Goal: Task Accomplishment & Management: Complete application form

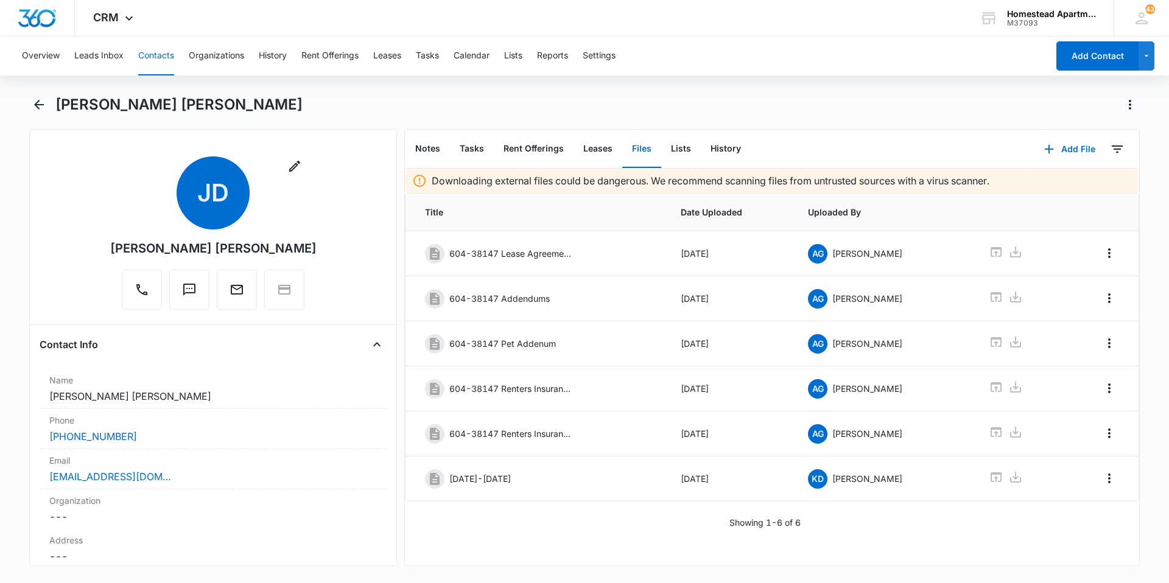
click at [163, 58] on button "Contacts" at bounding box center [156, 56] width 36 height 39
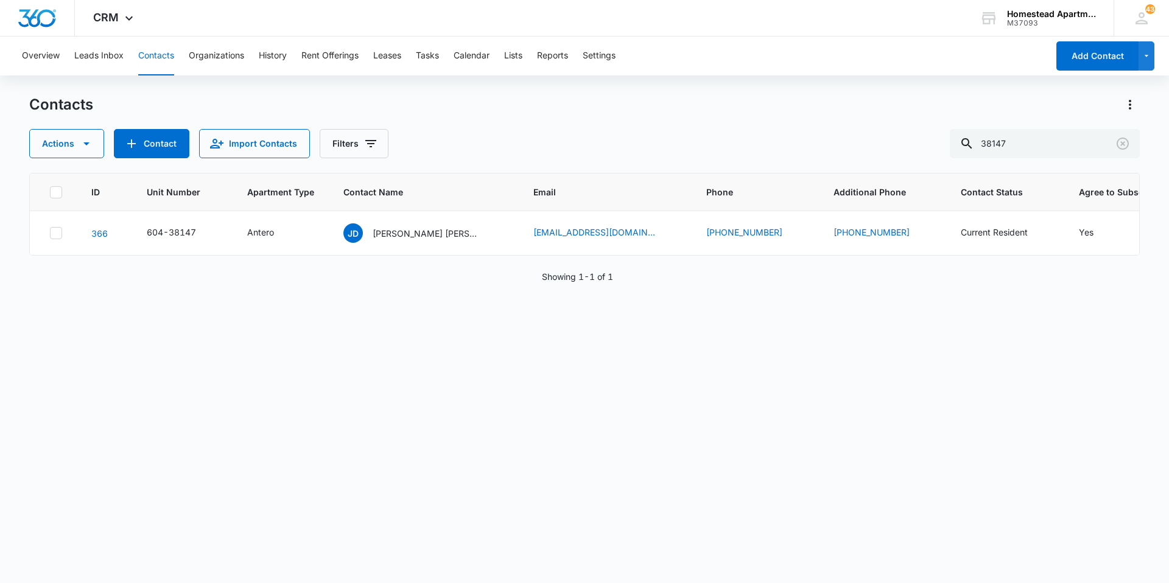
drag, startPoint x: 1044, startPoint y: 127, endPoint x: 960, endPoint y: 128, distance: 84.0
click at [969, 127] on div "Contacts Actions Contact Import Contacts Filters 38147" at bounding box center [584, 126] width 1110 height 63
drag, startPoint x: 1104, startPoint y: 150, endPoint x: 1001, endPoint y: 149, distance: 102.9
click at [1001, 149] on input "38147" at bounding box center [1045, 143] width 190 height 29
click at [1118, 149] on icon "Clear" at bounding box center [1122, 143] width 15 height 15
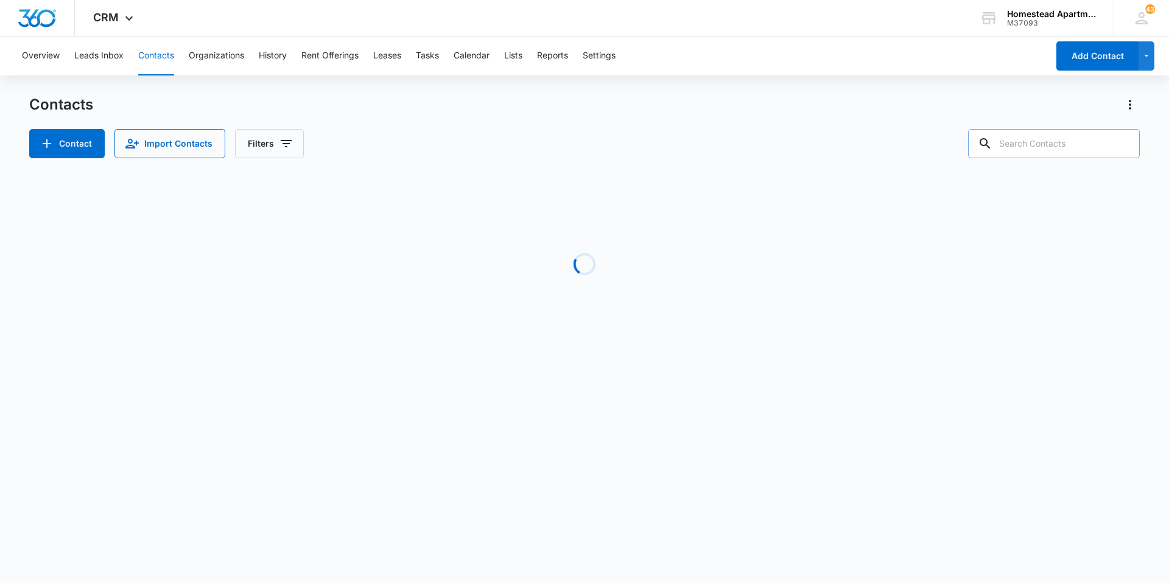
click at [1067, 146] on input "text" at bounding box center [1054, 143] width 172 height 29
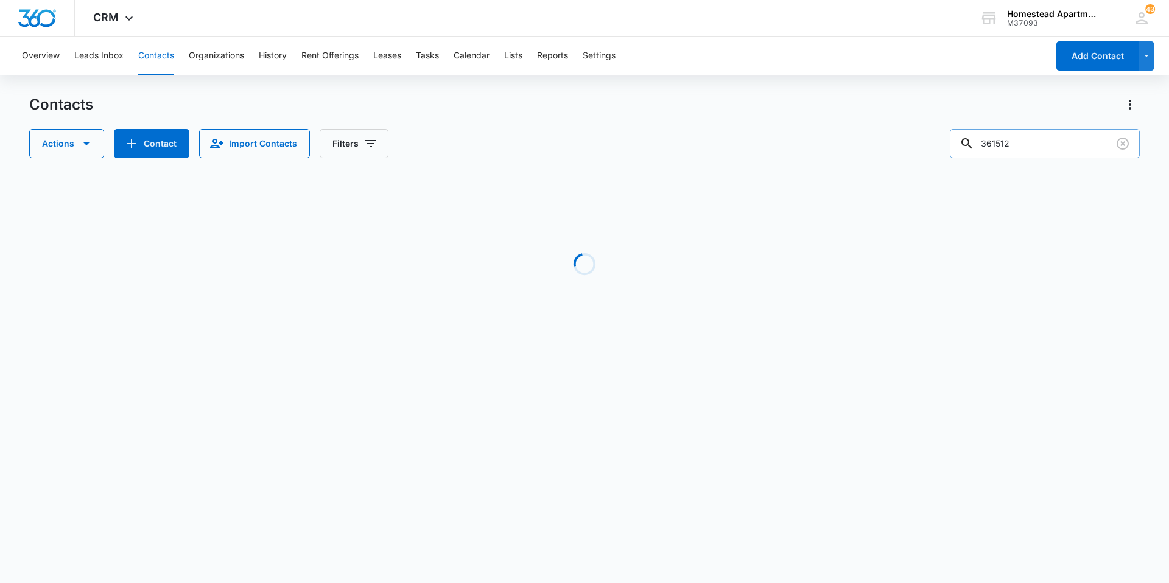
click at [1067, 144] on input "361512" at bounding box center [1045, 143] width 190 height 29
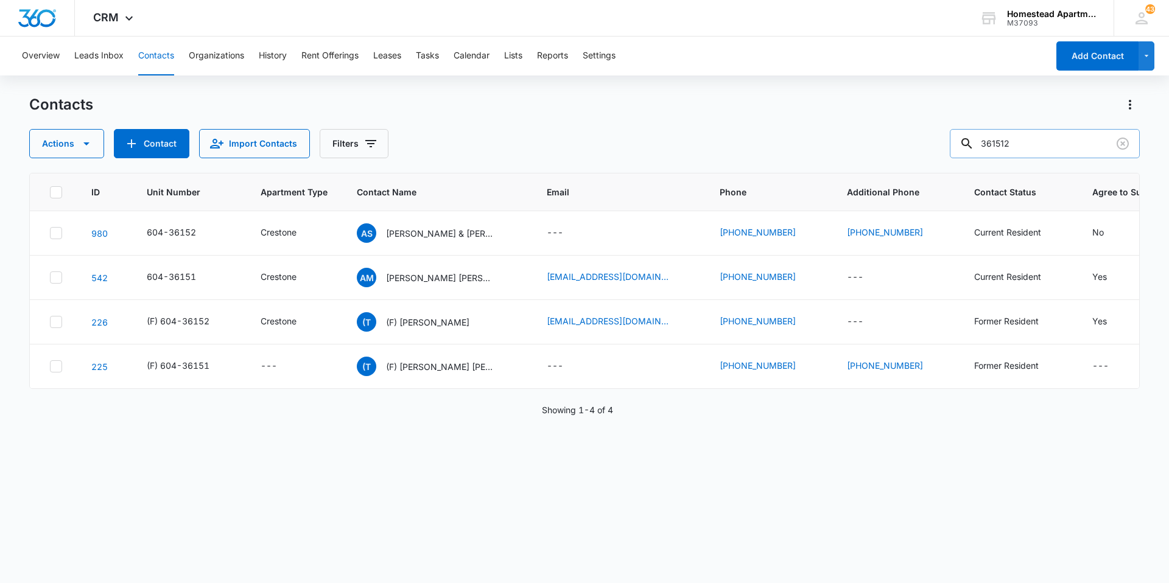
click at [1067, 144] on input "361512" at bounding box center [1045, 143] width 190 height 29
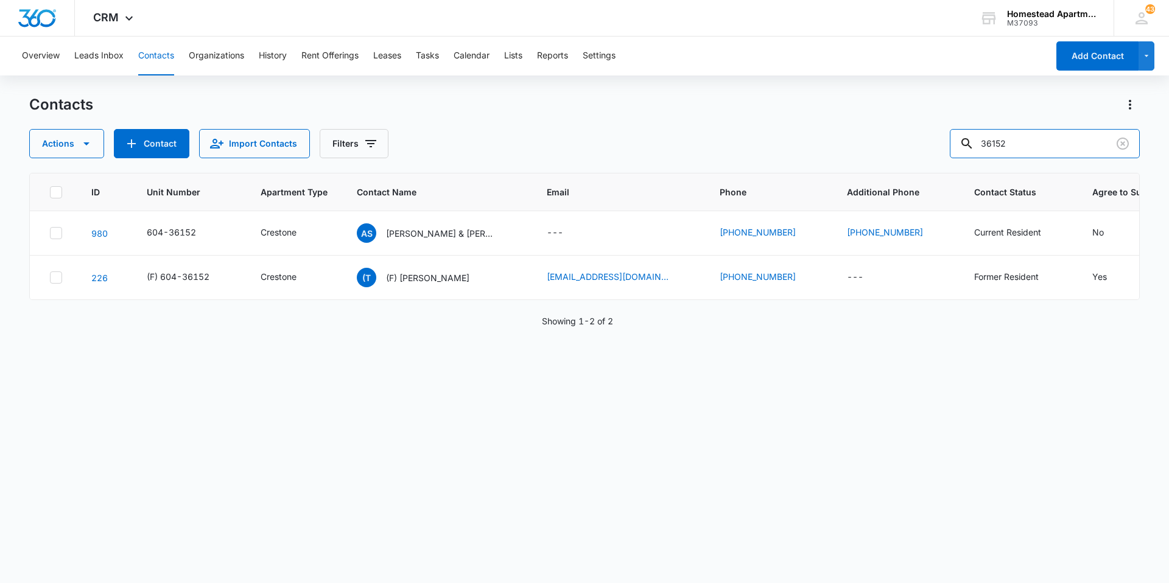
drag, startPoint x: 1035, startPoint y: 139, endPoint x: 947, endPoint y: 139, distance: 88.3
click at [947, 139] on div "Actions Contact Import Contacts Filters 36152" at bounding box center [584, 143] width 1110 height 29
type input "[PERSON_NAME]"
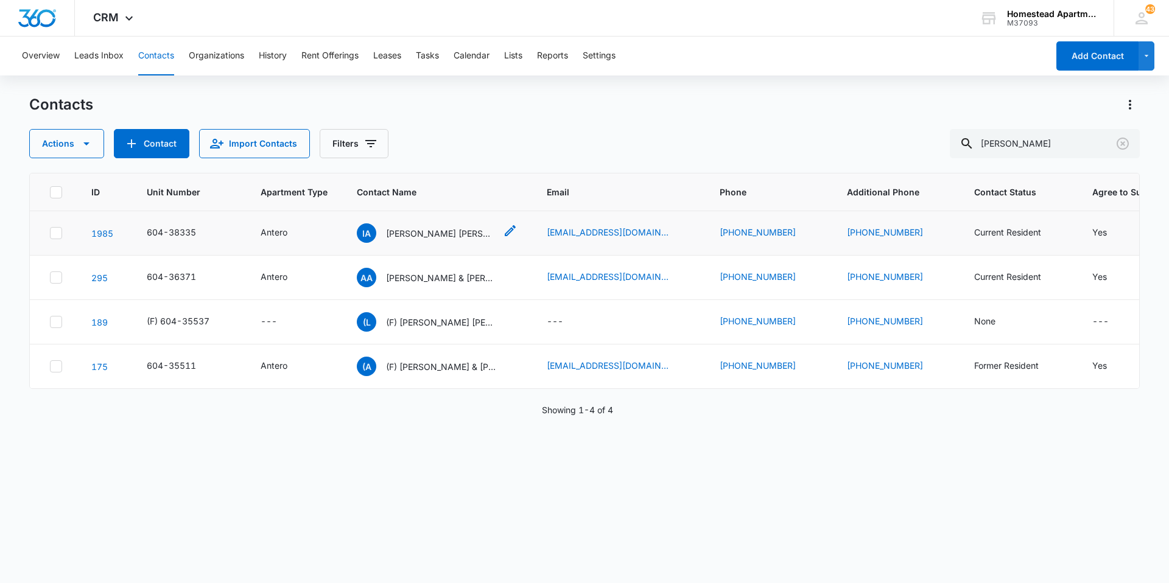
click at [425, 239] on p "[PERSON_NAME] [PERSON_NAME]" at bounding box center [441, 233] width 110 height 13
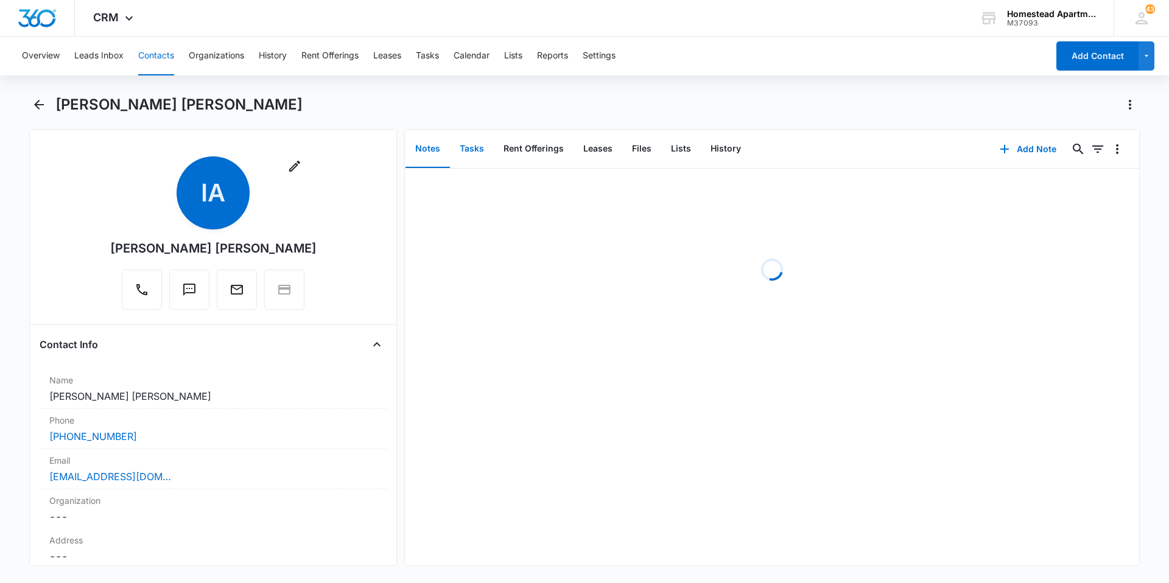
click at [468, 156] on button "Tasks" at bounding box center [472, 149] width 44 height 38
click at [156, 68] on button "Contacts" at bounding box center [156, 56] width 36 height 39
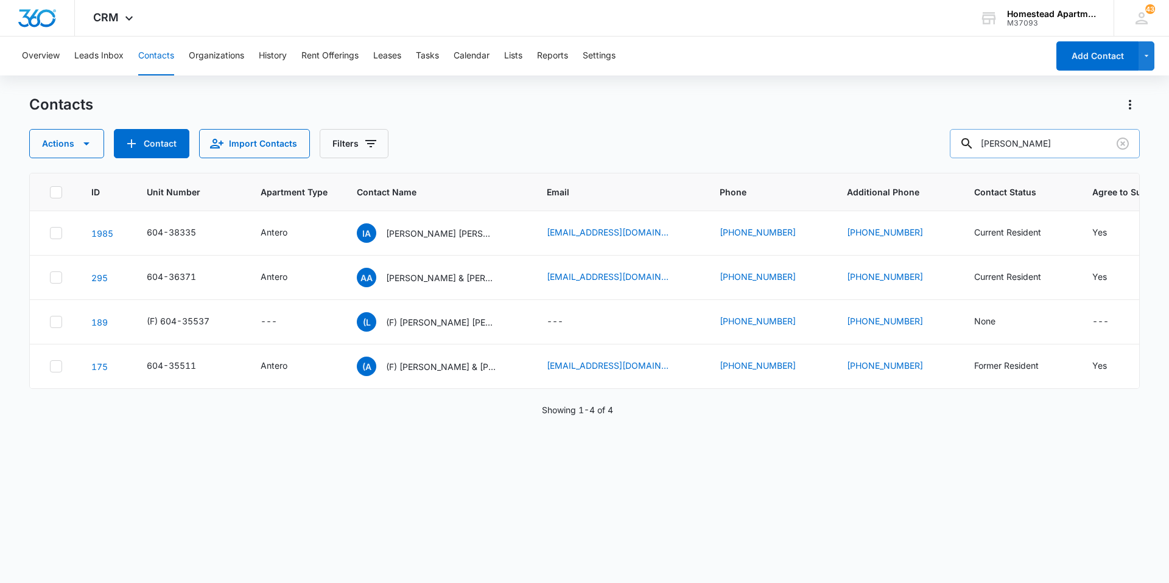
drag, startPoint x: 1063, startPoint y: 145, endPoint x: 976, endPoint y: 153, distance: 86.9
click at [976, 153] on div "[PERSON_NAME]" at bounding box center [1045, 143] width 190 height 29
type input "36287"
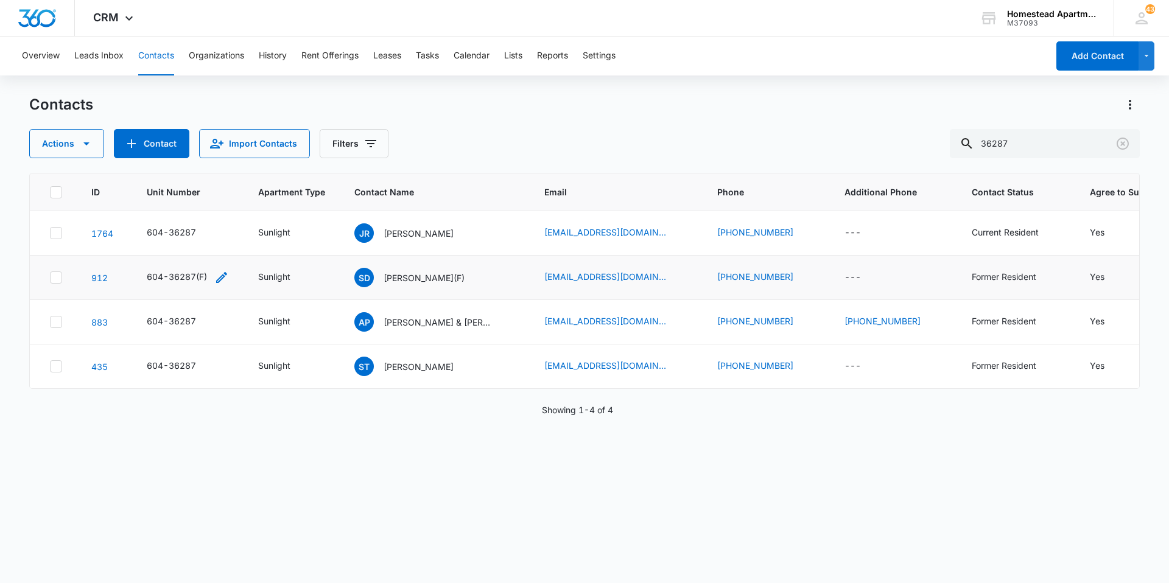
click at [222, 276] on icon "Unit Number - 604-36287(F) - Select to Edit Field" at bounding box center [221, 277] width 15 height 15
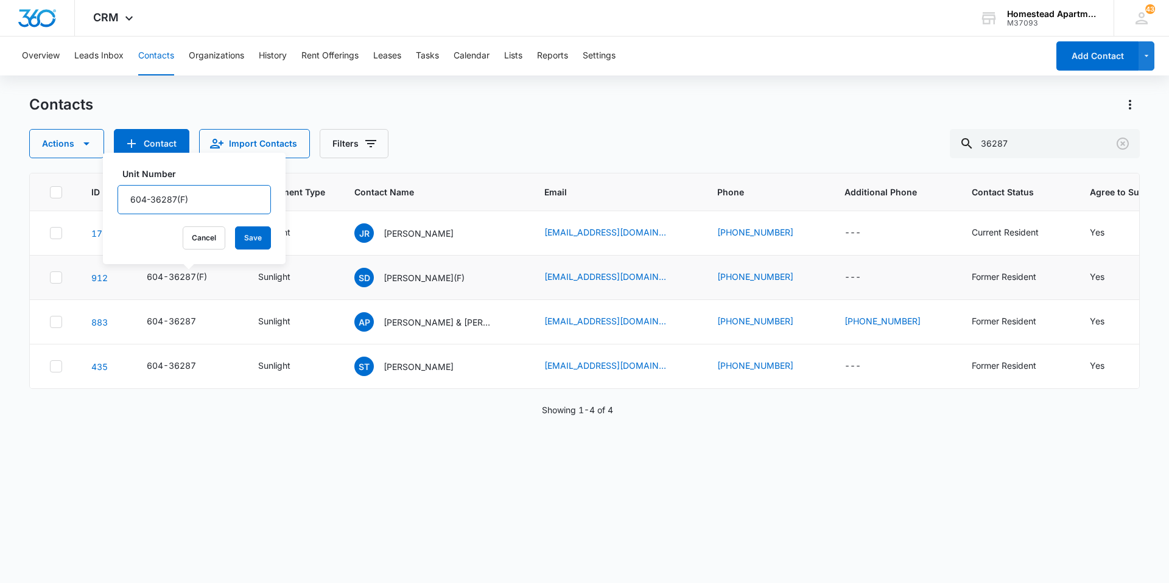
drag, startPoint x: 202, startPoint y: 200, endPoint x: 175, endPoint y: 212, distance: 29.4
click at [175, 212] on input "604-36287(F)" at bounding box center [193, 199] width 153 height 29
click at [127, 201] on input "604-36287" at bounding box center [193, 199] width 153 height 29
paste input "(F)"
type input "(F) 604-36287"
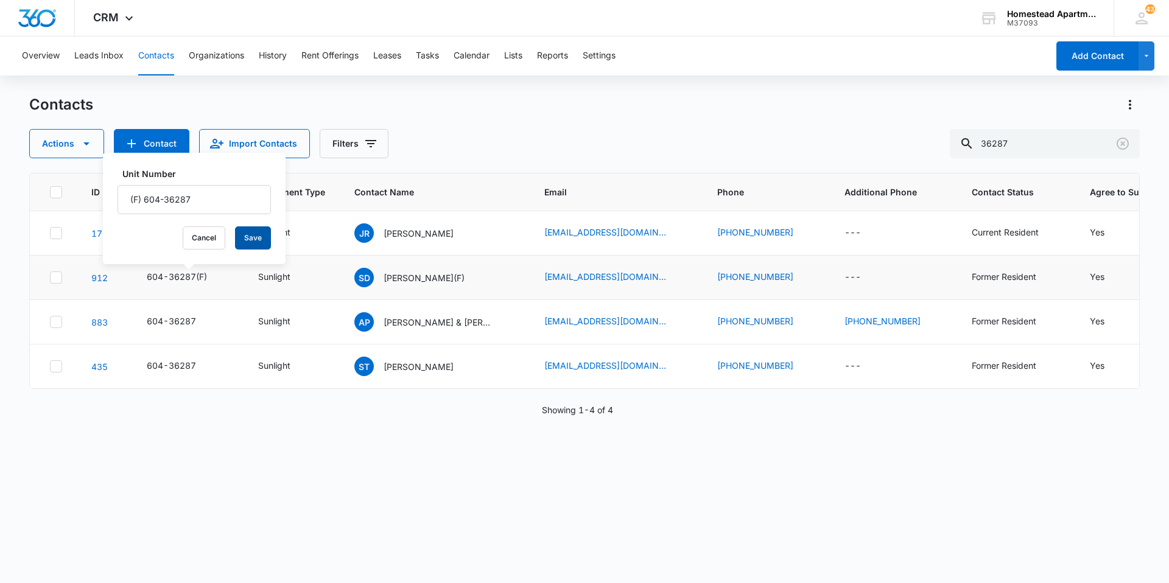
click at [244, 238] on button "Save" at bounding box center [253, 237] width 36 height 23
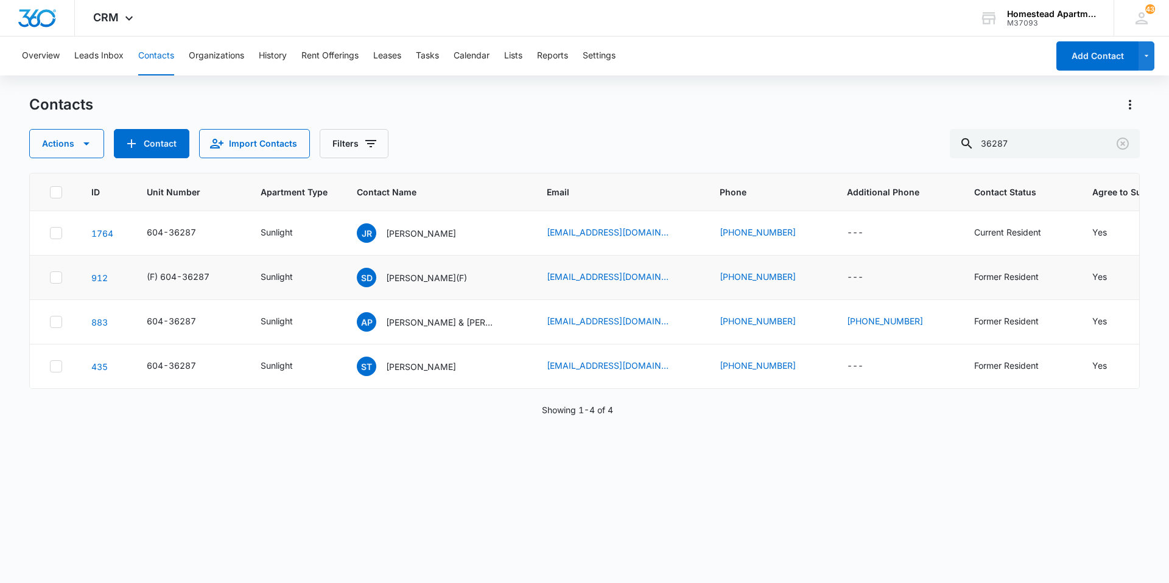
click at [206, 320] on icon "Unit Number - 604-36287 - Select to Edit Field" at bounding box center [210, 322] width 15 height 15
click at [120, 238] on input "604-36287" at bounding box center [187, 244] width 153 height 29
paste input "(F)"
type input "(F) 604-36287"
click at [251, 283] on button "Save" at bounding box center [247, 282] width 36 height 23
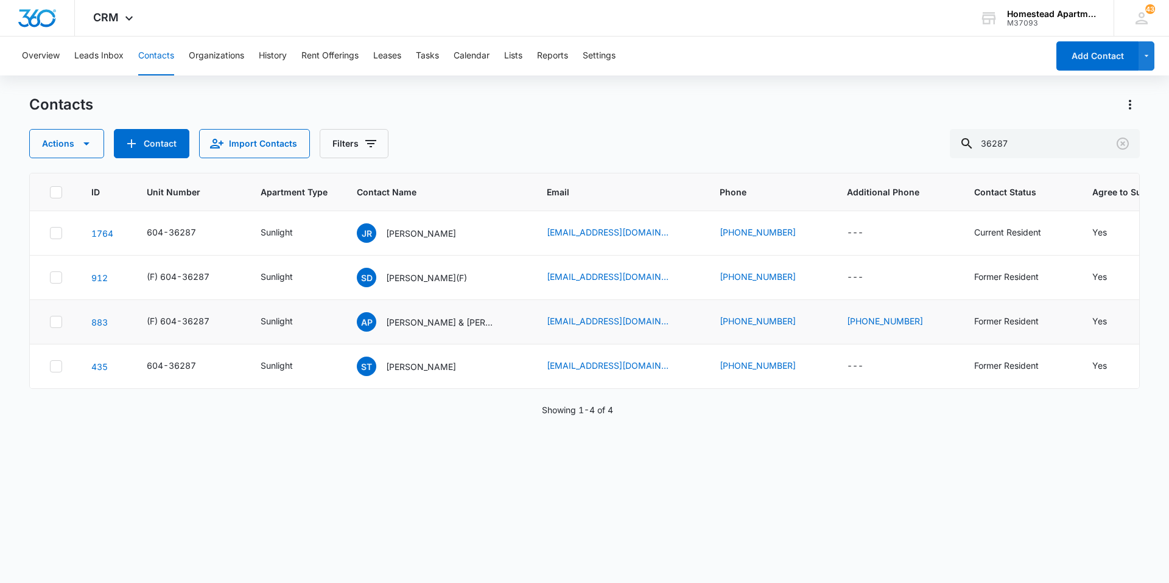
click at [206, 364] on icon "Unit Number - 604-36287 - Select to Edit Field" at bounding box center [210, 366] width 15 height 15
click at [117, 284] on input "604-36287" at bounding box center [187, 288] width 153 height 29
paste input "(F)"
type input "(F) 604-36287"
click at [232, 322] on button "Save" at bounding box center [247, 326] width 36 height 23
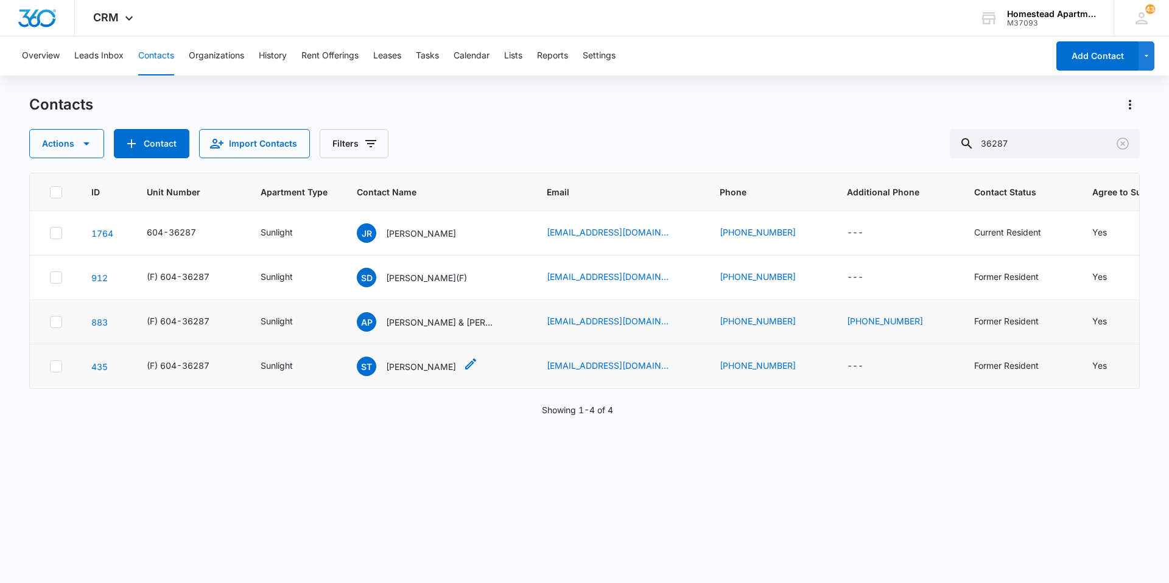
click at [465, 365] on icon "Contact Name - Sarah Thomas - Select to Edit Field" at bounding box center [470, 364] width 11 height 11
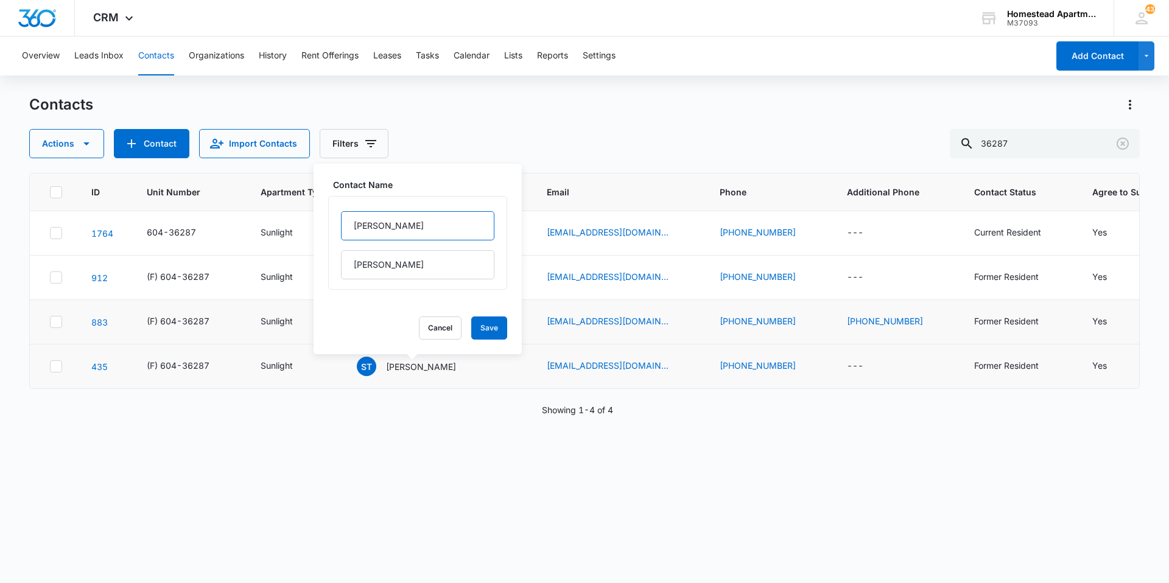
click at [348, 217] on input "[PERSON_NAME]" at bounding box center [417, 225] width 153 height 29
paste input "(F)"
type input "(F) [PERSON_NAME]"
click at [480, 329] on button "Save" at bounding box center [489, 328] width 36 height 23
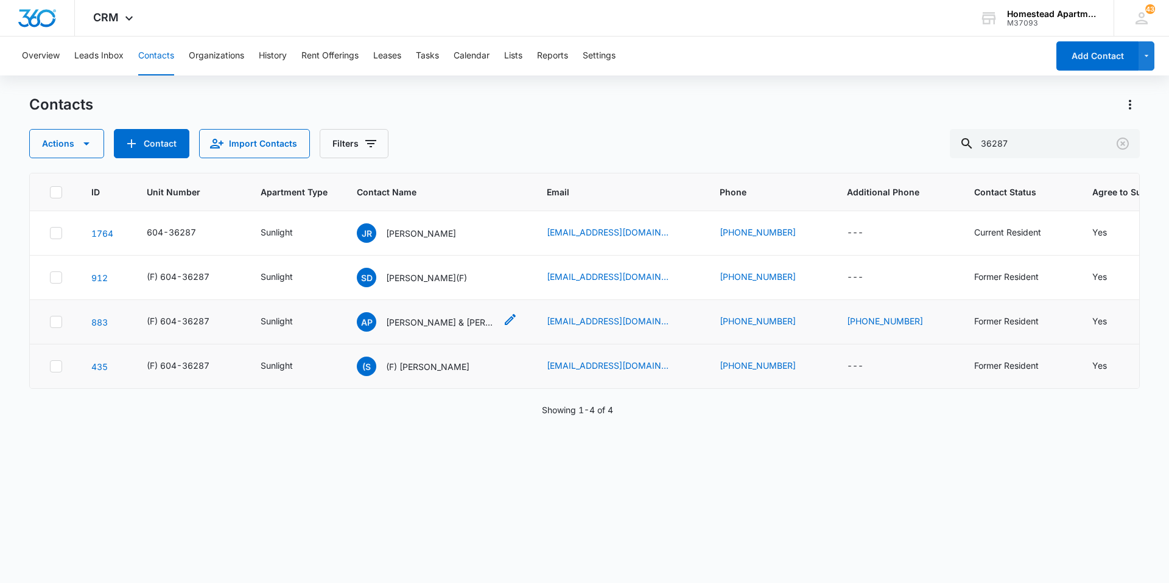
click at [506, 319] on icon "Contact Name - Alan Perez-Olivas & Steven Ruiz - Select to Edit Field" at bounding box center [510, 319] width 15 height 15
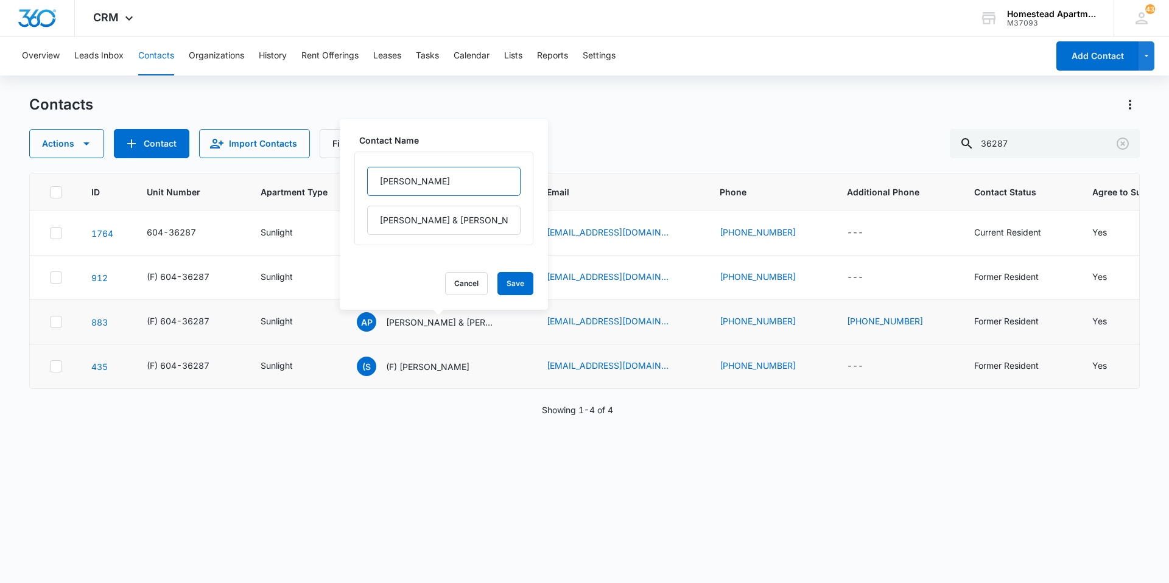
click at [378, 180] on input "[PERSON_NAME]" at bounding box center [443, 181] width 153 height 29
paste input "(F)"
type input "(F) [PERSON_NAME]"
click at [506, 286] on button "Save" at bounding box center [515, 283] width 36 height 23
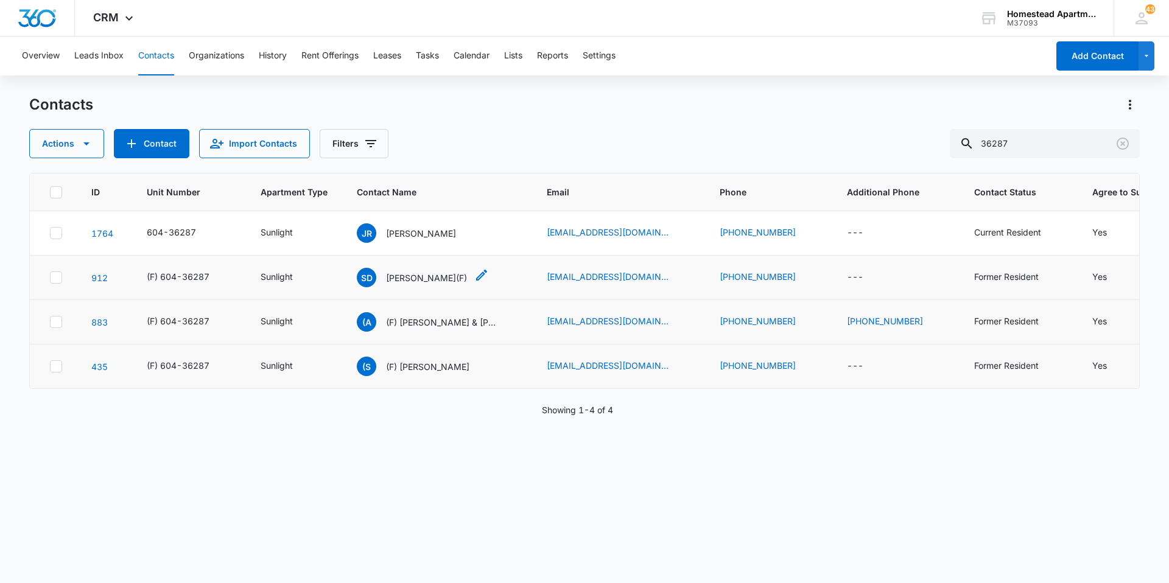
click at [474, 278] on icon "Contact Name - Spencer Denis(F) - Select to Edit Field" at bounding box center [481, 275] width 15 height 15
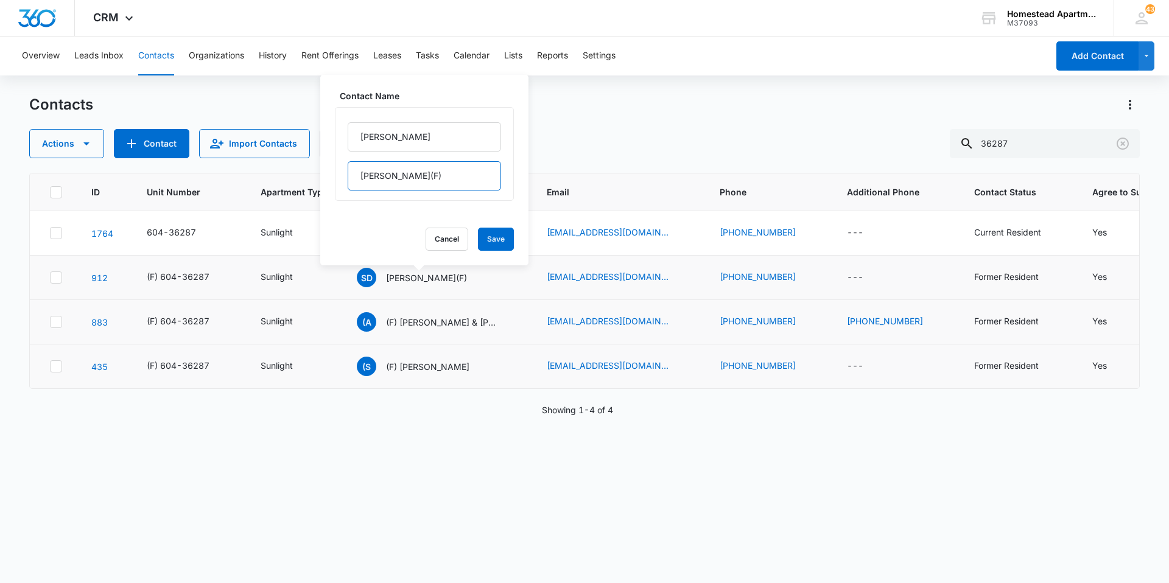
click at [418, 178] on input "[PERSON_NAME](F)" at bounding box center [424, 175] width 153 height 29
type input "[PERSON_NAME]"
click at [358, 135] on input "[PERSON_NAME]" at bounding box center [424, 136] width 153 height 29
paste input "(F)"
type input "(F) [PERSON_NAME]"
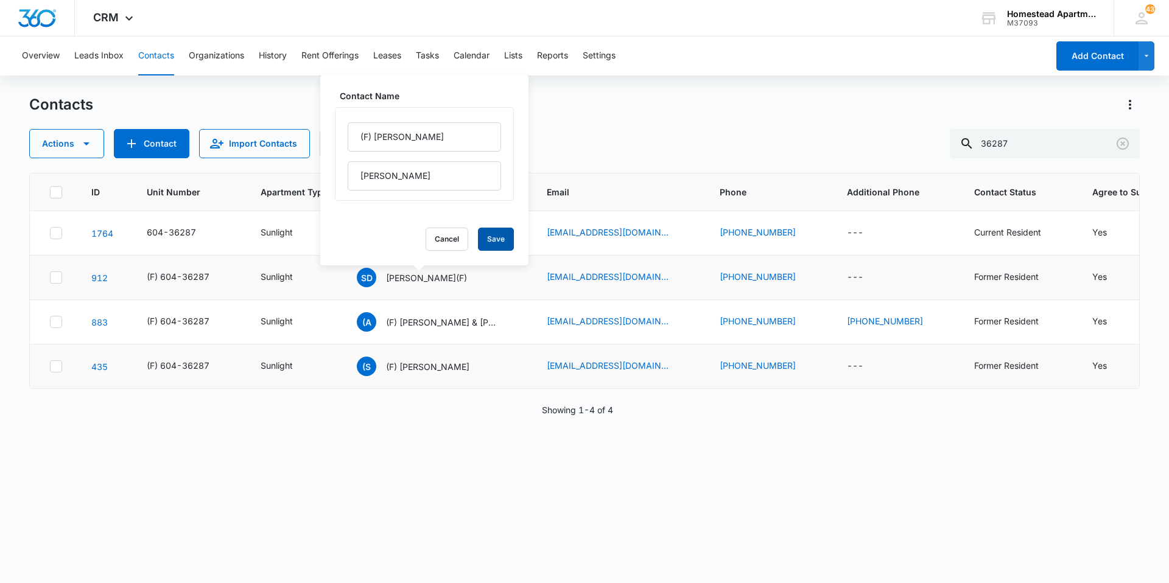
click at [484, 237] on button "Save" at bounding box center [496, 239] width 36 height 23
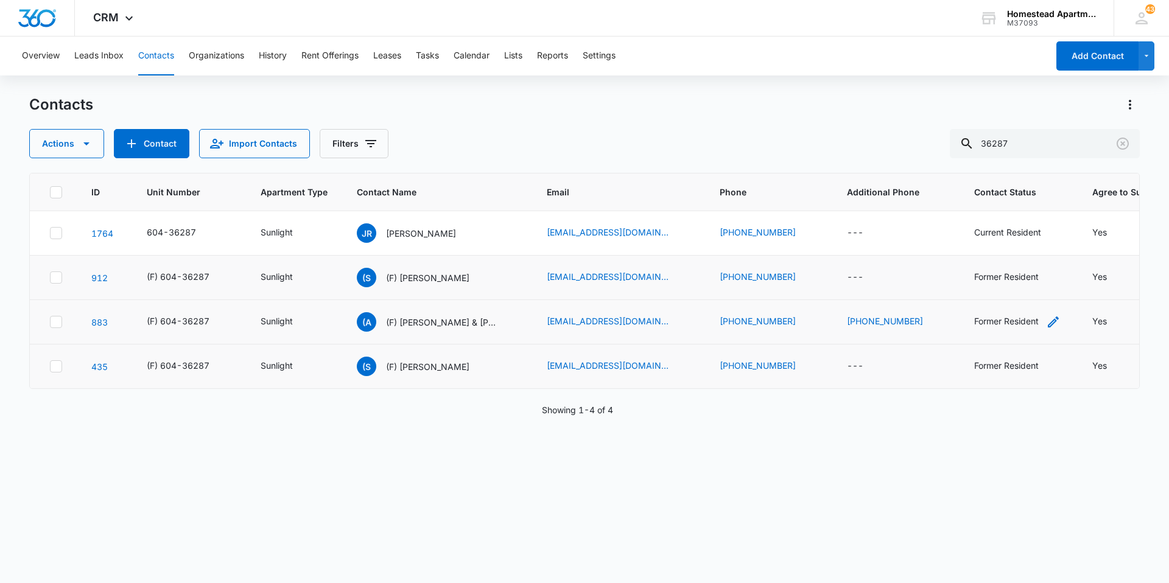
click at [1048, 323] on icon "Contact Status - Former Resident - Select to Edit Field" at bounding box center [1053, 322] width 11 height 11
click at [1012, 245] on icon "Remove Former Resident" at bounding box center [1011, 243] width 7 height 7
click at [1019, 284] on button "Save" at bounding box center [1019, 282] width 36 height 23
click at [1046, 373] on icon "Contact Status - Former Resident - Select to Edit Field" at bounding box center [1053, 366] width 15 height 15
click at [1008, 289] on icon "Remove Former Resident" at bounding box center [1011, 288] width 9 height 9
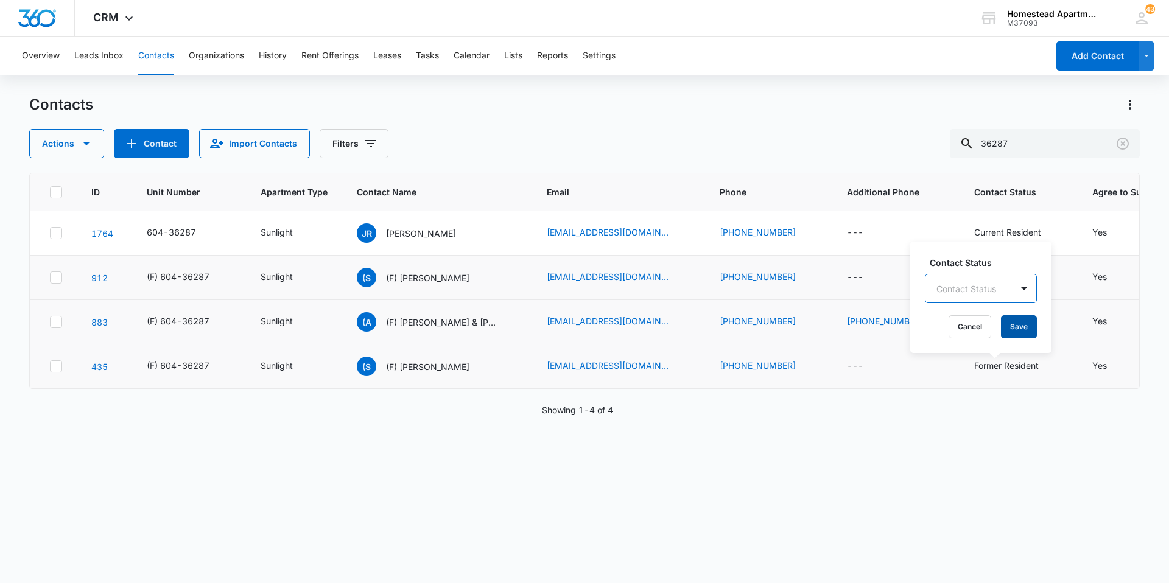
click at [1021, 337] on button "Save" at bounding box center [1019, 326] width 36 height 23
click at [1046, 274] on icon "Contact Status - Former Resident - Select to Edit Field" at bounding box center [1053, 277] width 15 height 15
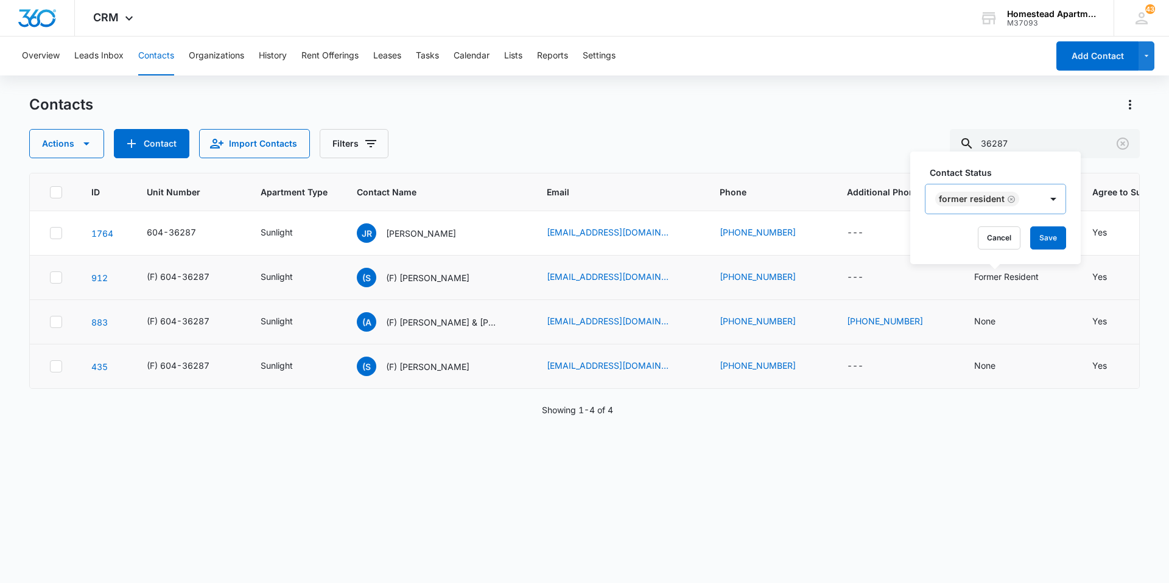
click at [1008, 203] on icon "Remove Former Resident" at bounding box center [1011, 199] width 9 height 9
click at [1016, 237] on button "Save" at bounding box center [1019, 237] width 36 height 23
click at [393, 232] on p "[PERSON_NAME]" at bounding box center [421, 233] width 70 height 13
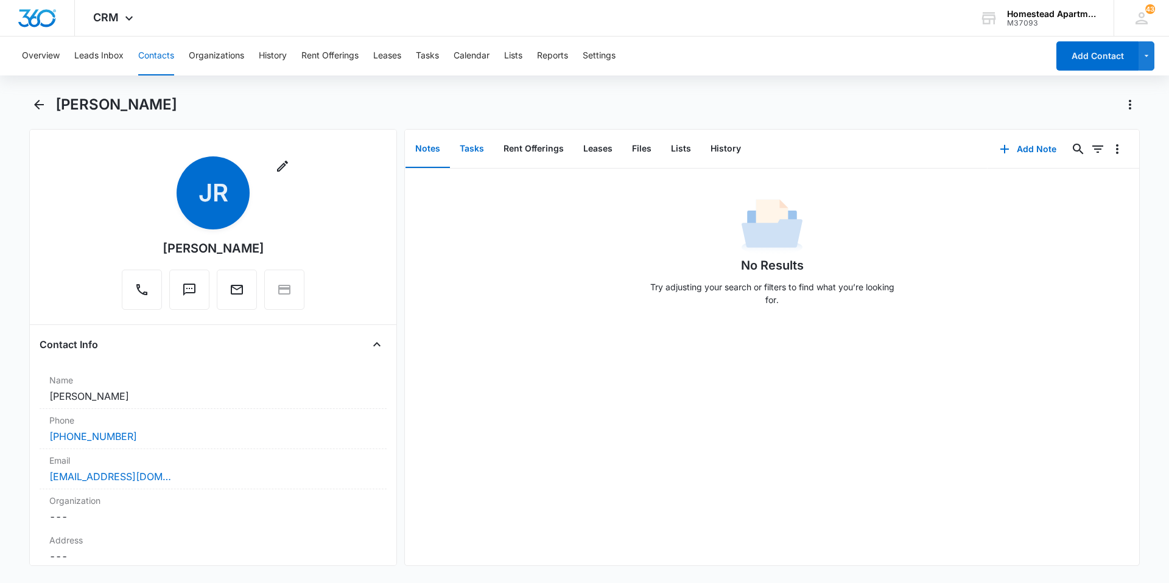
click at [477, 156] on button "Tasks" at bounding box center [472, 149] width 44 height 38
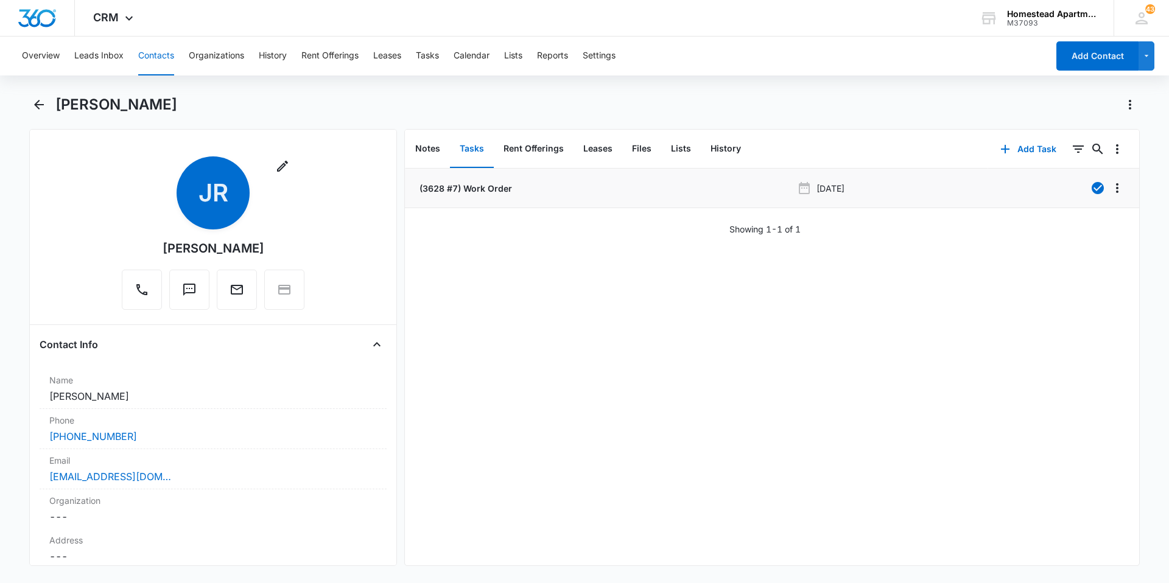
click at [477, 185] on p "(3628 #7) Work Order" at bounding box center [464, 188] width 95 height 13
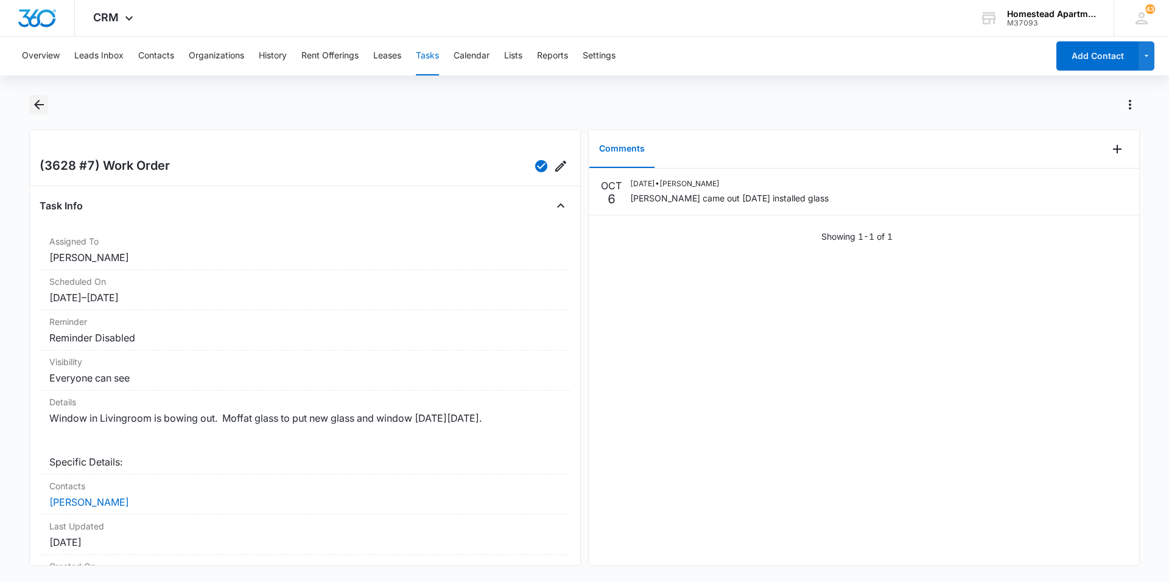
click at [46, 107] on button "Back" at bounding box center [38, 104] width 19 height 19
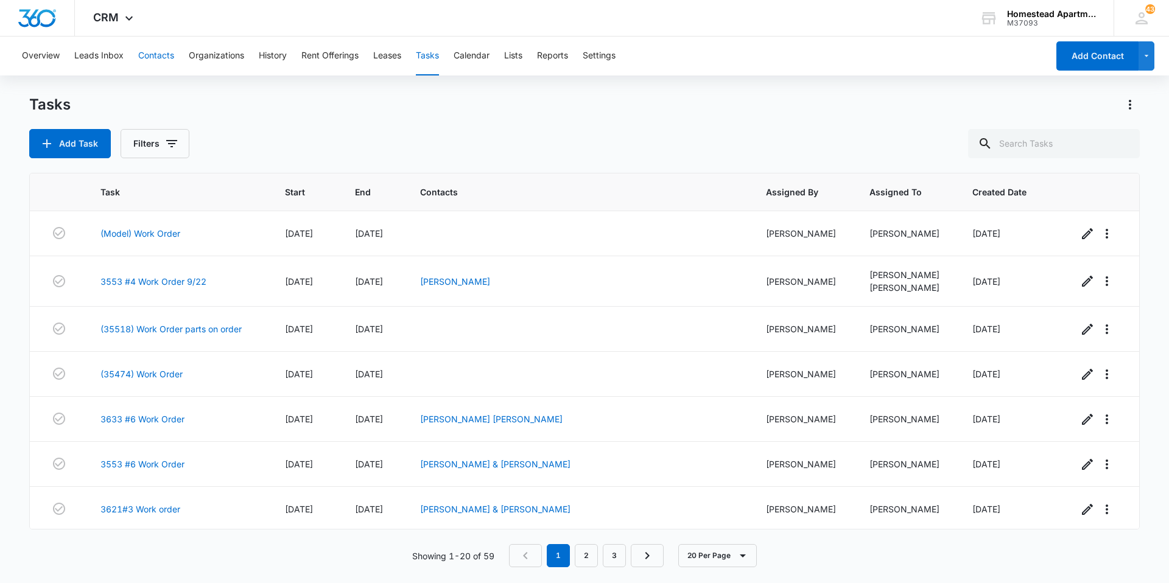
click at [161, 58] on button "Contacts" at bounding box center [156, 56] width 36 height 39
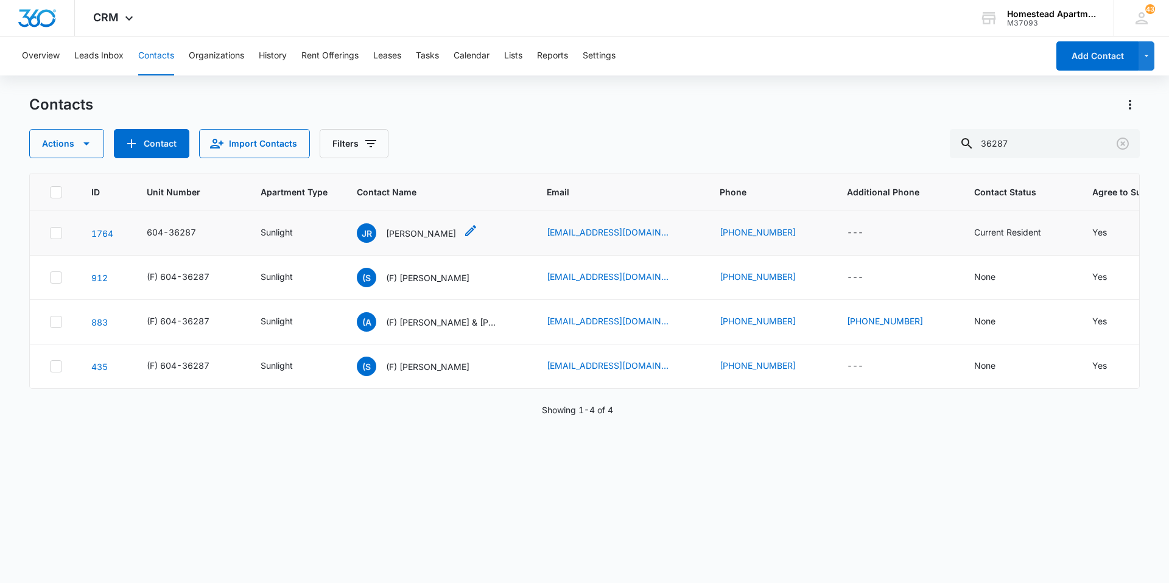
click at [414, 227] on p "[PERSON_NAME]" at bounding box center [421, 233] width 70 height 13
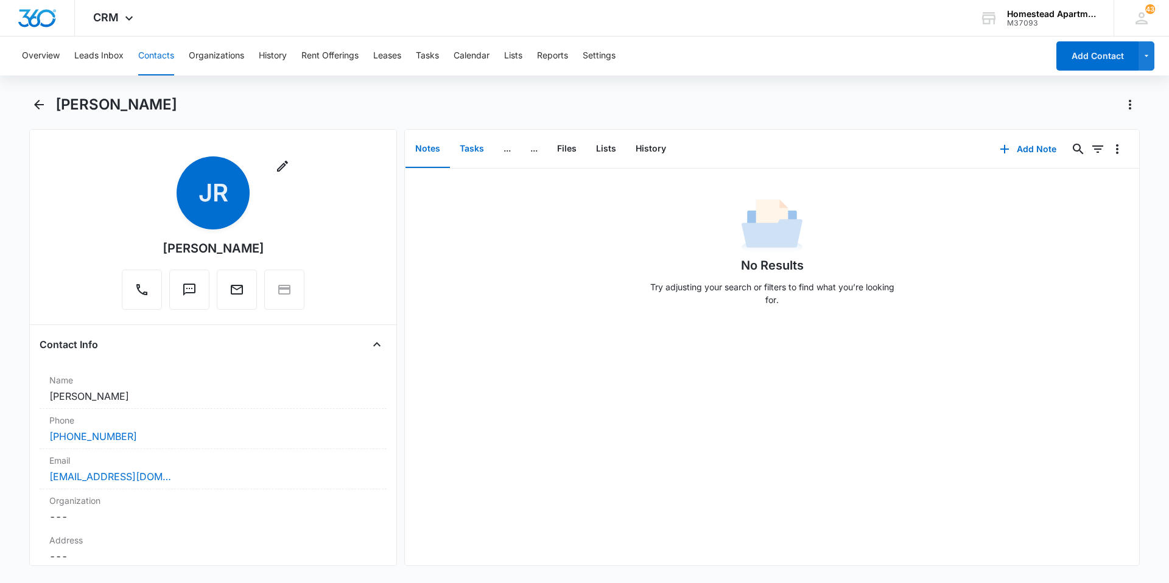
click at [468, 150] on button "Tasks" at bounding box center [472, 149] width 44 height 38
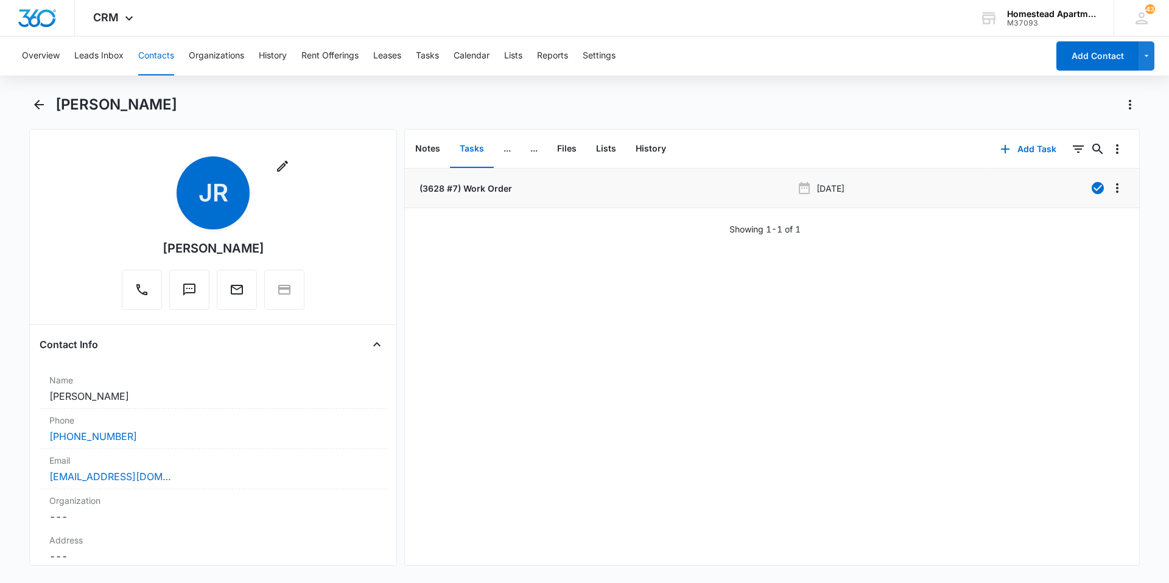
click at [436, 190] on p "(3628 #7) Work Order" at bounding box center [464, 188] width 95 height 13
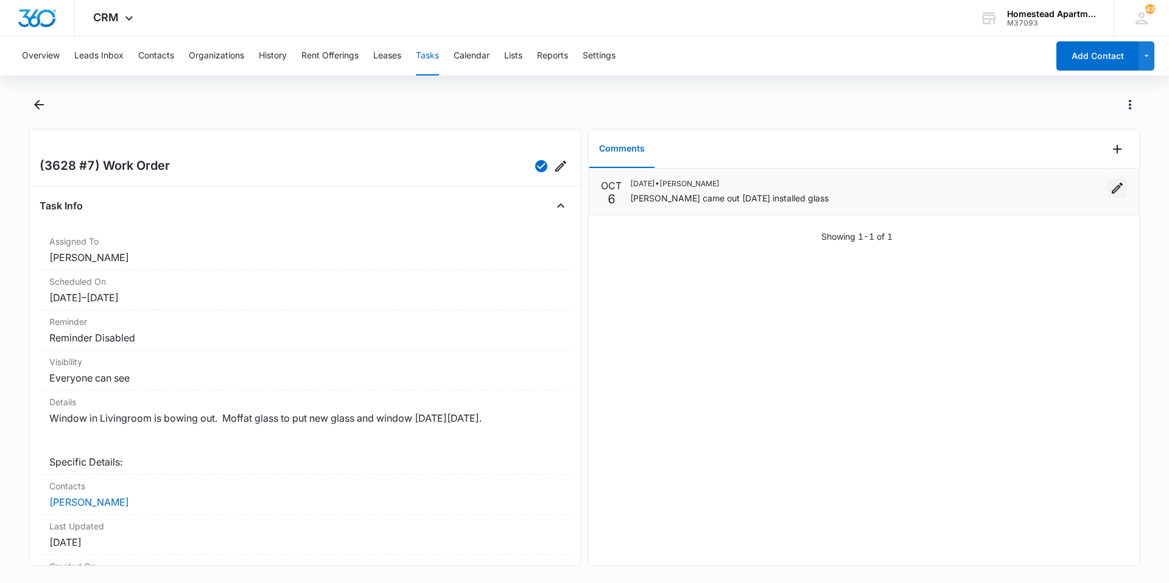
click at [1110, 193] on icon "Edit" at bounding box center [1117, 188] width 15 height 15
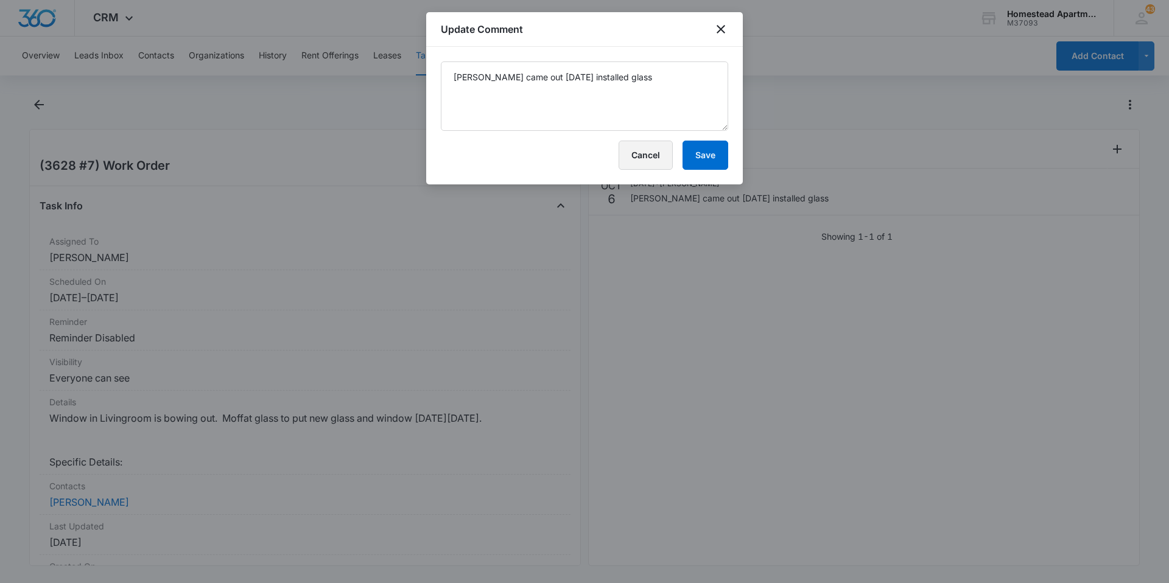
click at [648, 157] on button "Cancel" at bounding box center [646, 155] width 54 height 29
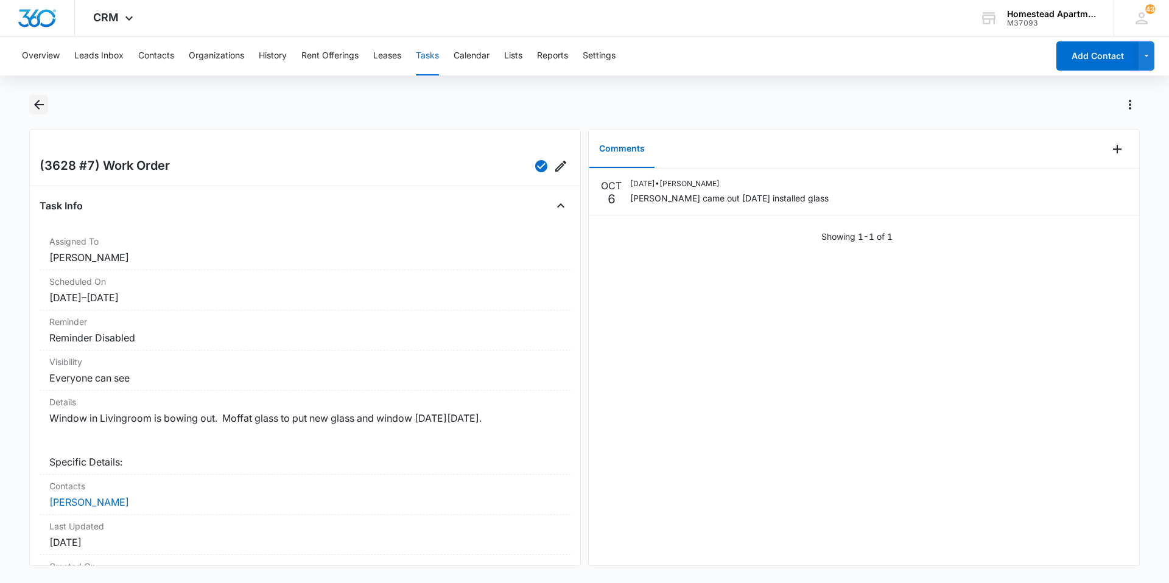
click at [37, 110] on icon "Back" at bounding box center [39, 104] width 15 height 15
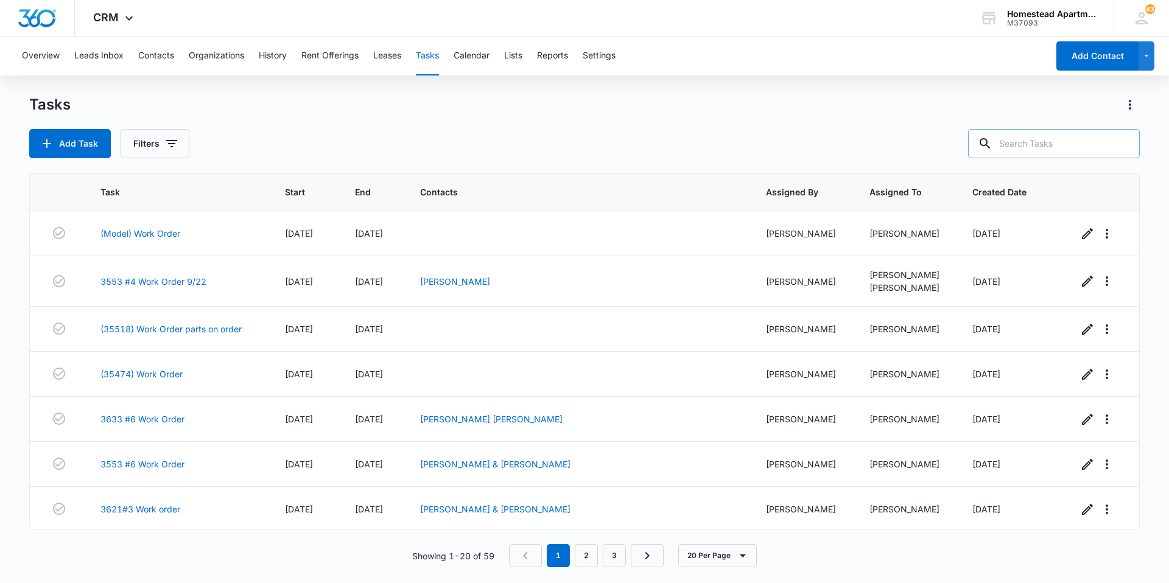
click at [1071, 148] on input "text" at bounding box center [1054, 143] width 172 height 29
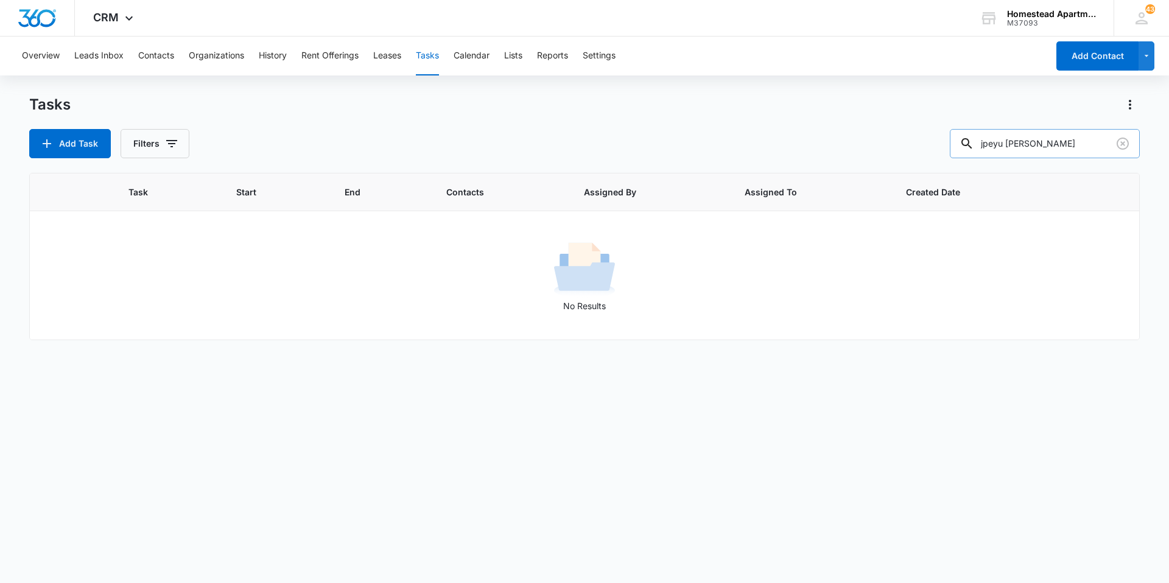
click at [1006, 147] on input "jpeyu [PERSON_NAME]" at bounding box center [1045, 143] width 190 height 29
type input "[PERSON_NAME]"
click at [152, 61] on button "Contacts" at bounding box center [156, 56] width 36 height 39
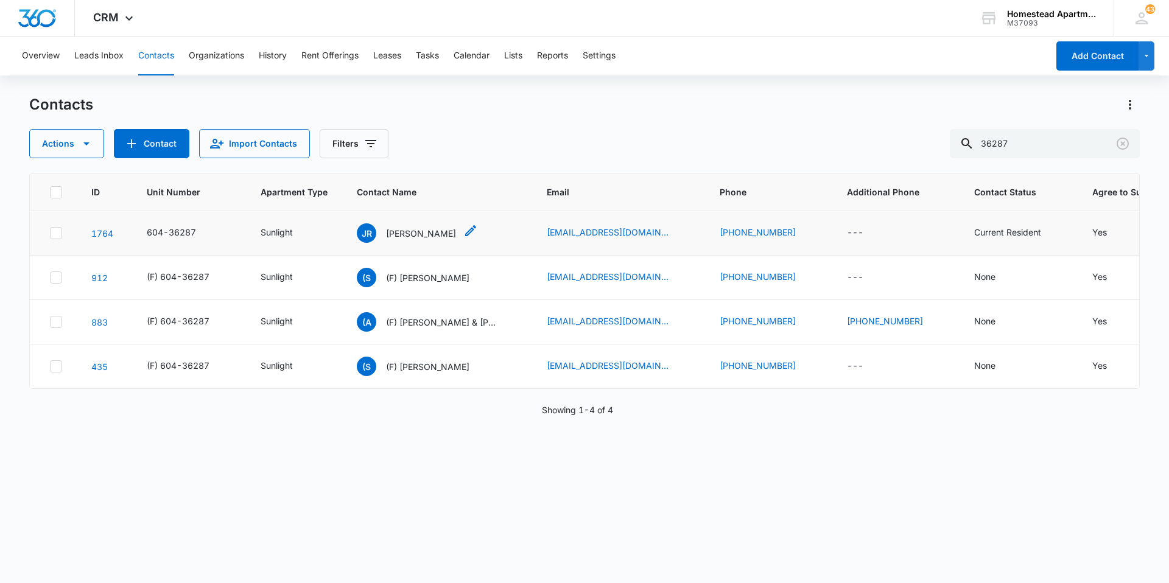
click at [419, 240] on div "JR [PERSON_NAME]" at bounding box center [406, 232] width 99 height 19
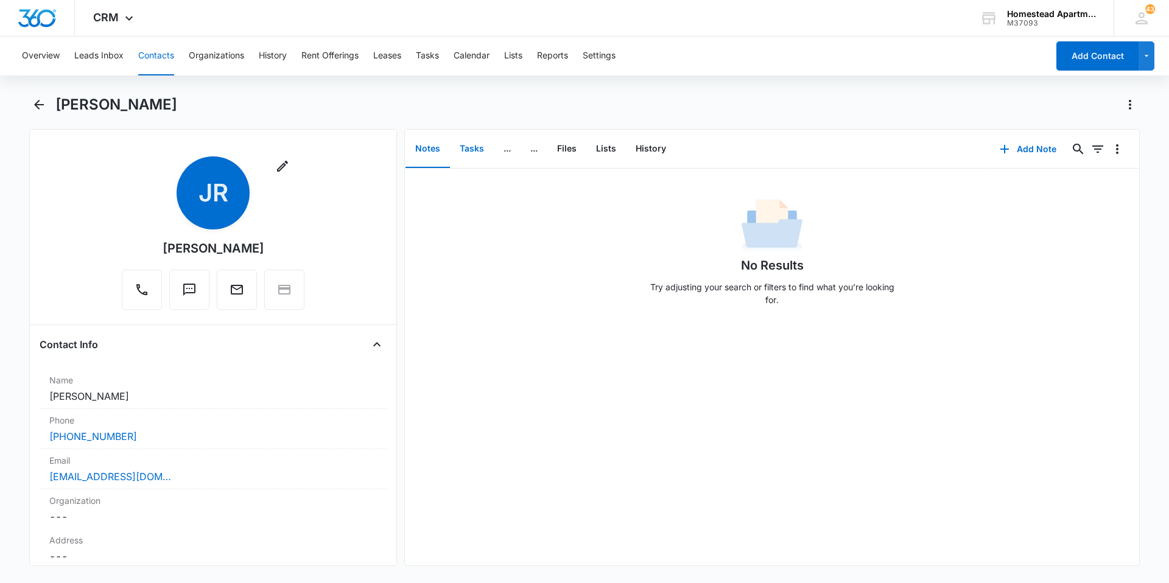
click at [460, 149] on button "Tasks" at bounding box center [472, 149] width 44 height 38
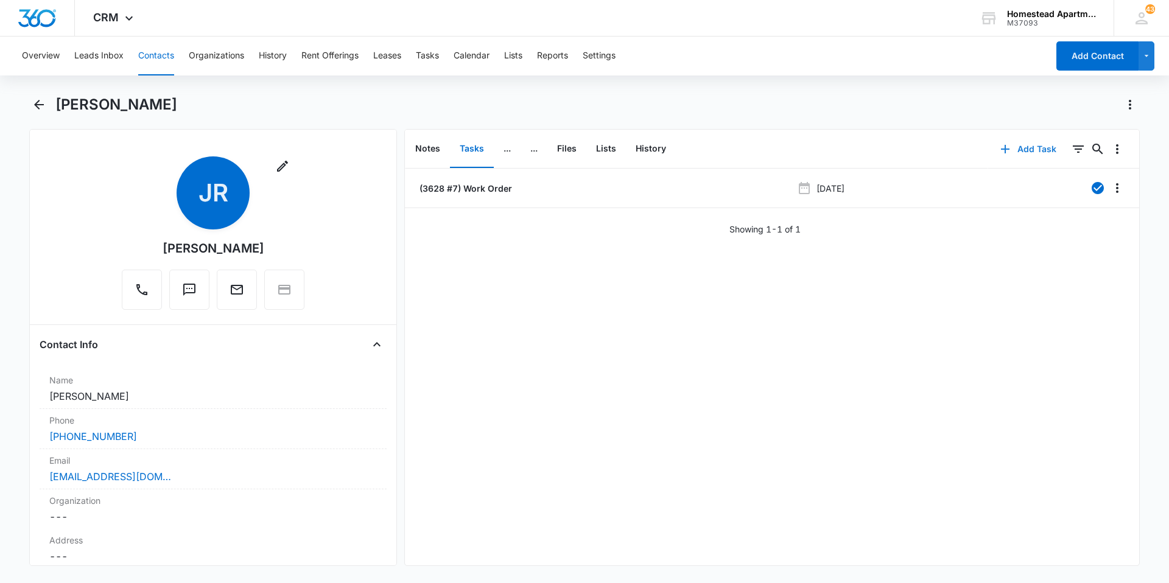
click at [1011, 151] on button "Add Task" at bounding box center [1028, 149] width 80 height 29
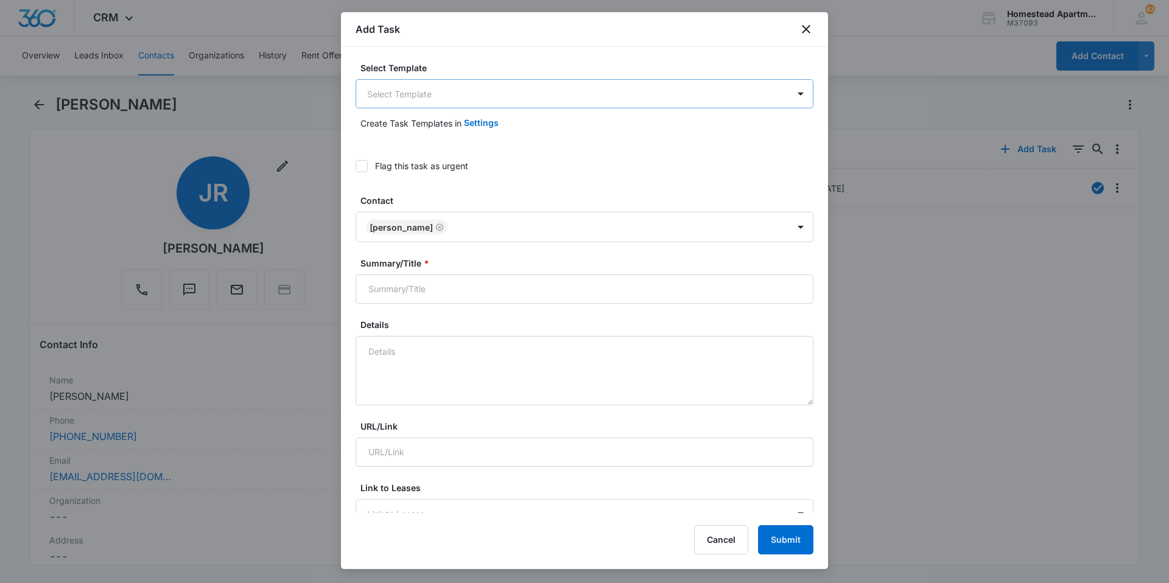
click at [377, 89] on body "CRM Apps Reputation Websites Forms CRM Email Social Content Intelligence Files …" at bounding box center [584, 291] width 1169 height 583
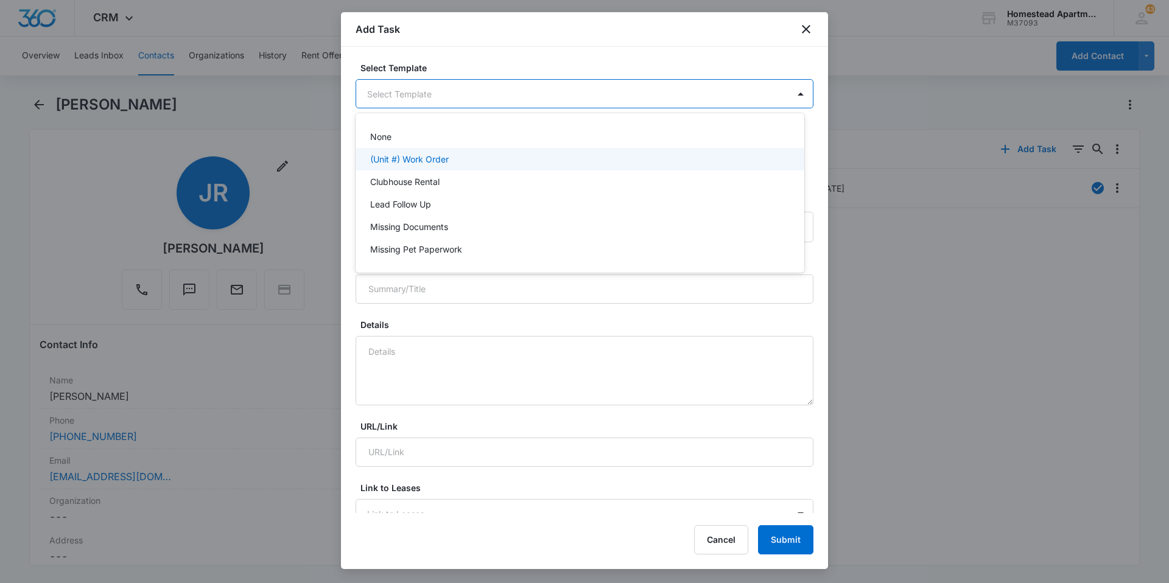
click at [379, 166] on div "(Unit #) Work Order" at bounding box center [580, 159] width 449 height 23
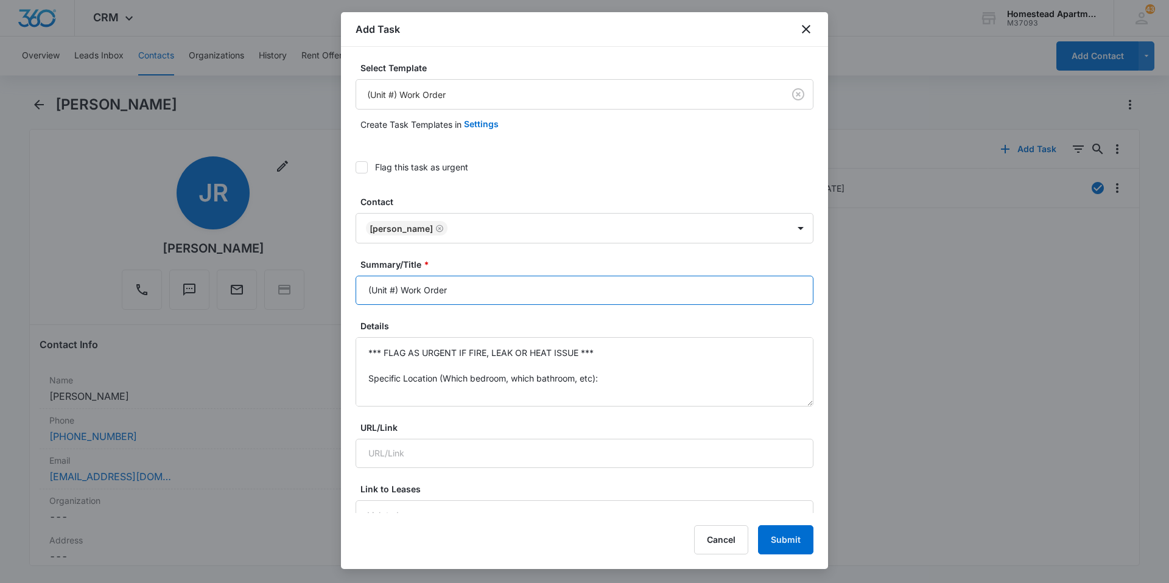
drag, startPoint x: 398, startPoint y: 288, endPoint x: 351, endPoint y: 288, distance: 46.9
click at [351, 288] on div "Select Template (Unit #) Work Order Create Task Templates in Settings Flag this…" at bounding box center [584, 280] width 487 height 466
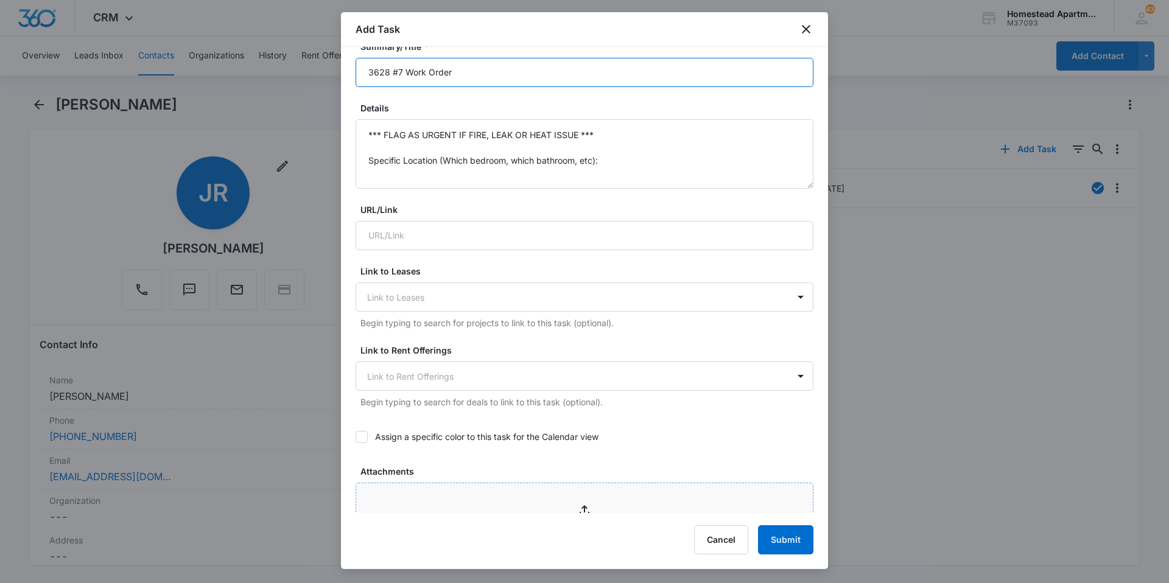
scroll to position [61, 0]
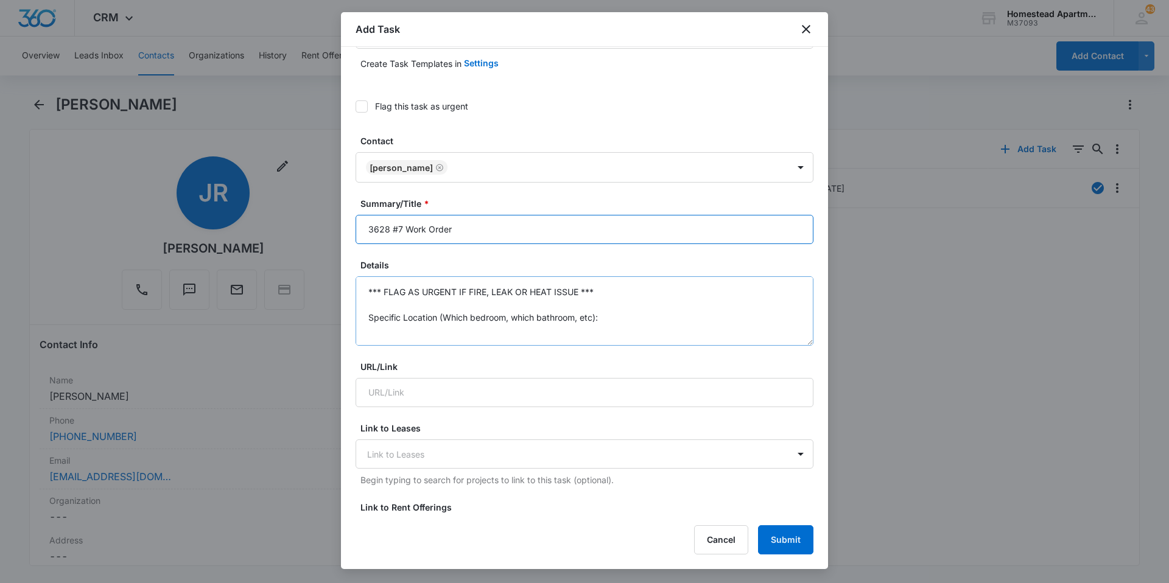
type input "3628 #7 Work Order"
click at [374, 309] on textarea "*** FLAG AS URGENT IF FIRE, LEAK OR HEAT ISSUE *** Specific Location (Which bed…" at bounding box center [585, 310] width 458 height 69
drag, startPoint x: 374, startPoint y: 309, endPoint x: 363, endPoint y: 258, distance: 51.7
click at [363, 258] on form "Select Template (Unit #) Work Order Create Task Templates in Settings Flag this…" at bounding box center [585, 556] width 458 height 1111
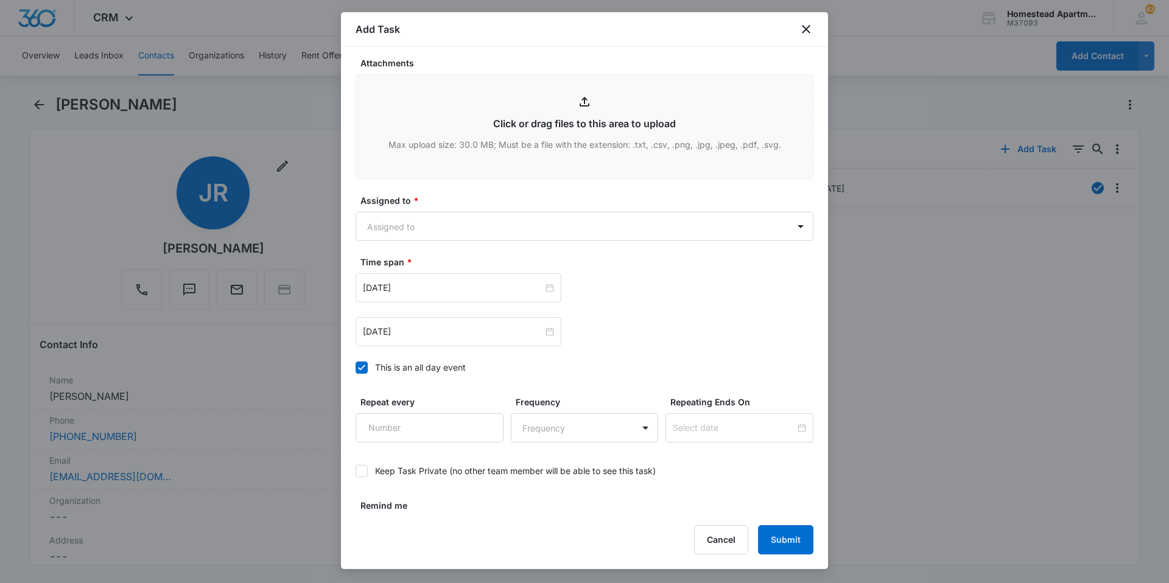
scroll to position [598, 0]
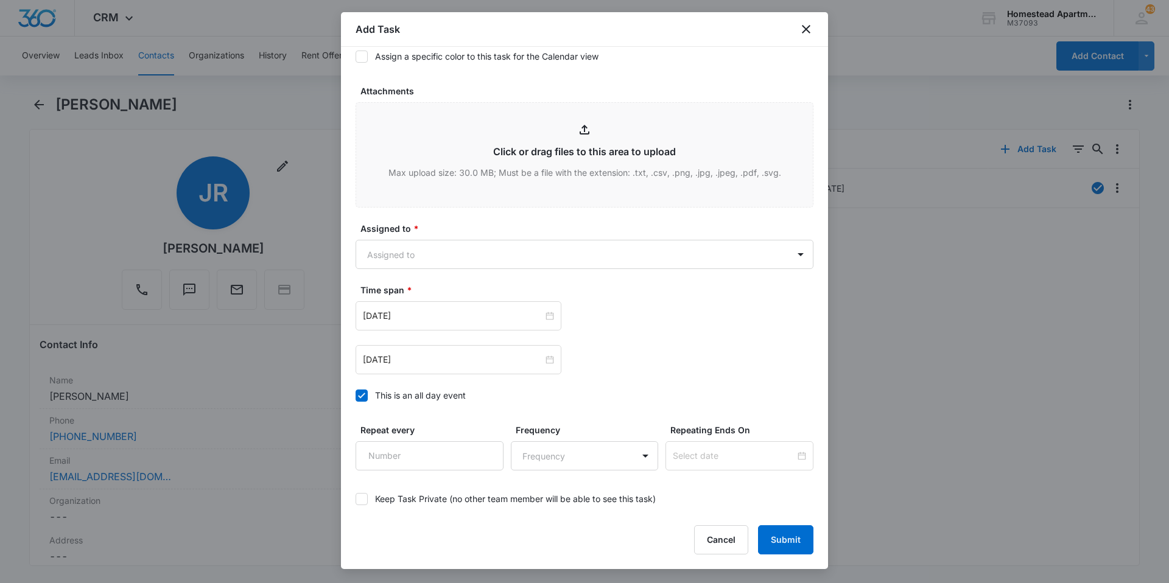
type textarea "Living room window screen has popped out. [PERSON_NAME]: [PHONE_NUMBER]"
drag, startPoint x: 426, startPoint y: 208, endPoint x: 426, endPoint y: 261, distance: 53.6
click at [426, 214] on form "Select Template (Unit #) Work Order Create Task Templates in Settings Flag this…" at bounding box center [585, 18] width 458 height 1111
click at [426, 261] on body "CRM Apps Reputation Websites Forms CRM Email Social Content Intelligence Files …" at bounding box center [584, 291] width 1169 height 583
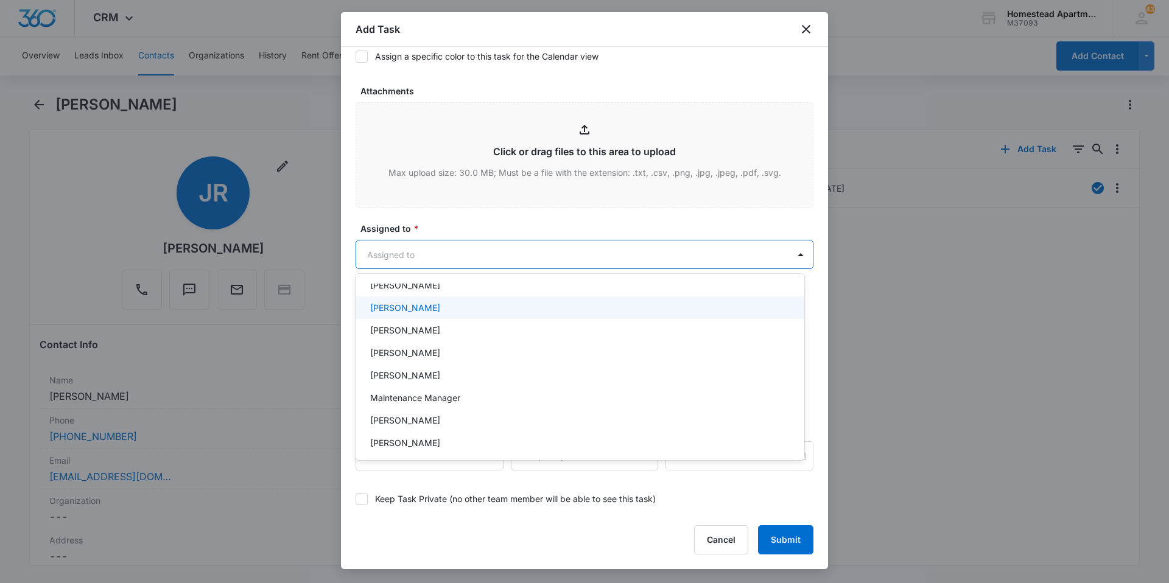
scroll to position [198, 0]
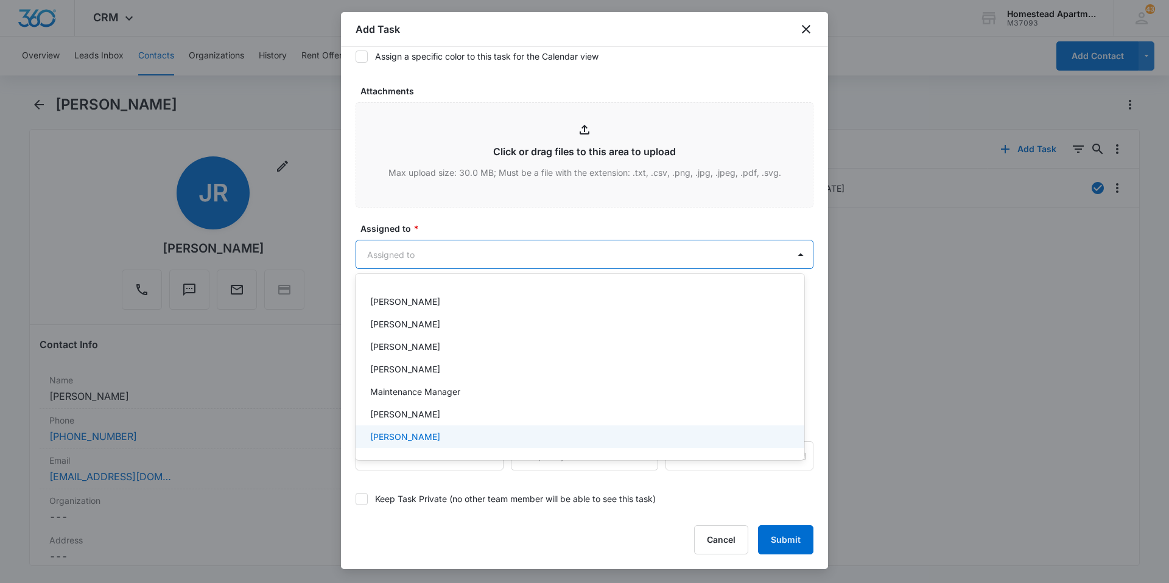
click at [430, 440] on p "[PERSON_NAME]" at bounding box center [405, 436] width 70 height 13
click at [727, 494] on div at bounding box center [584, 291] width 1169 height 583
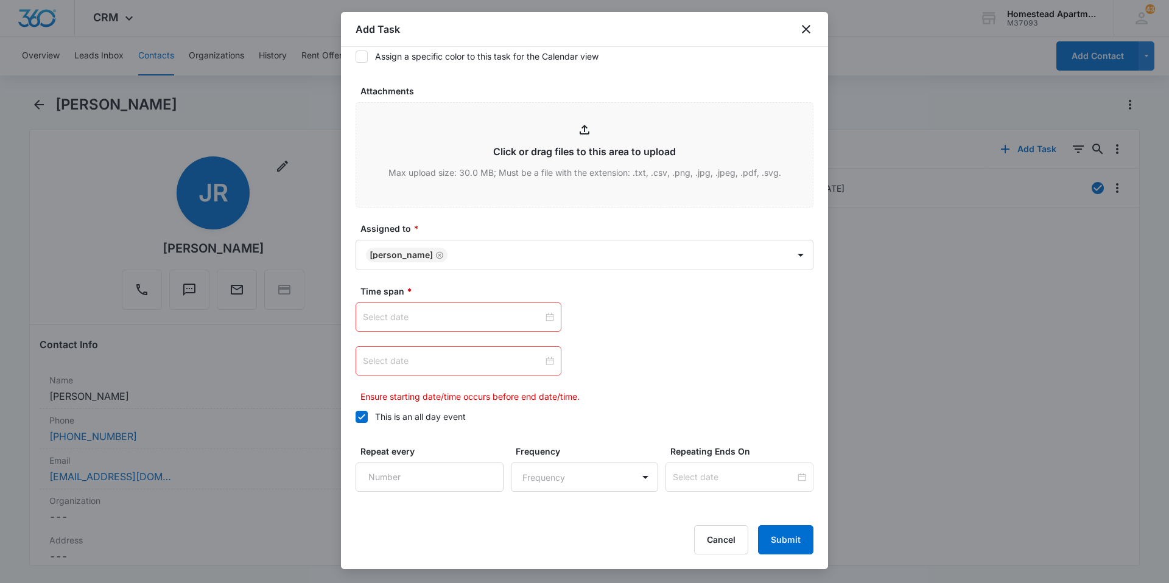
click at [489, 312] on input at bounding box center [453, 316] width 180 height 13
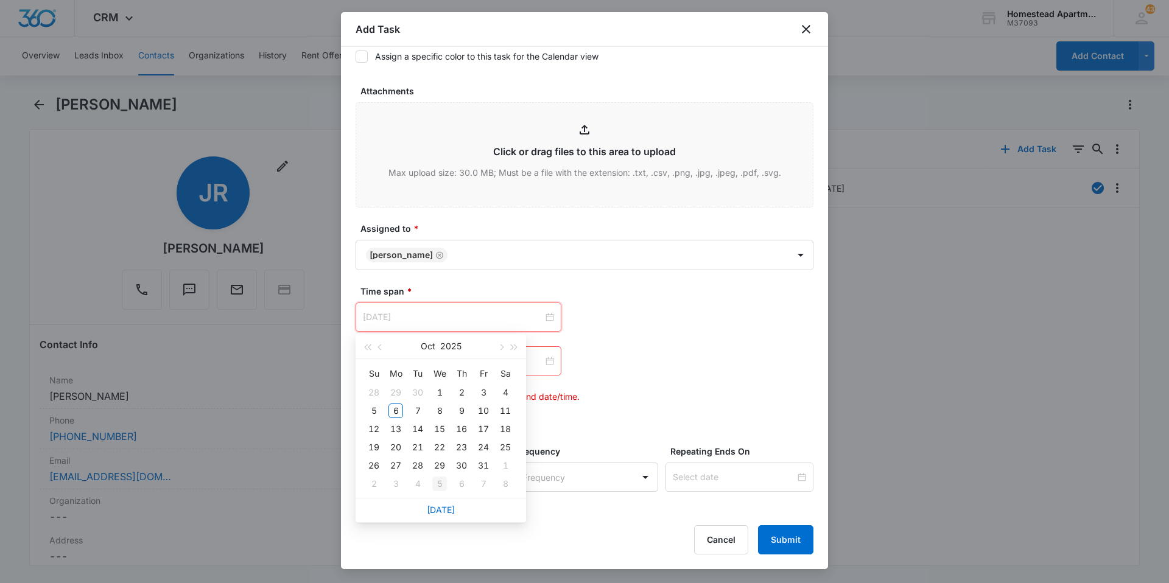
type input "[DATE]"
click at [436, 511] on link "[DATE]" at bounding box center [441, 510] width 28 height 10
type input "[DATE]"
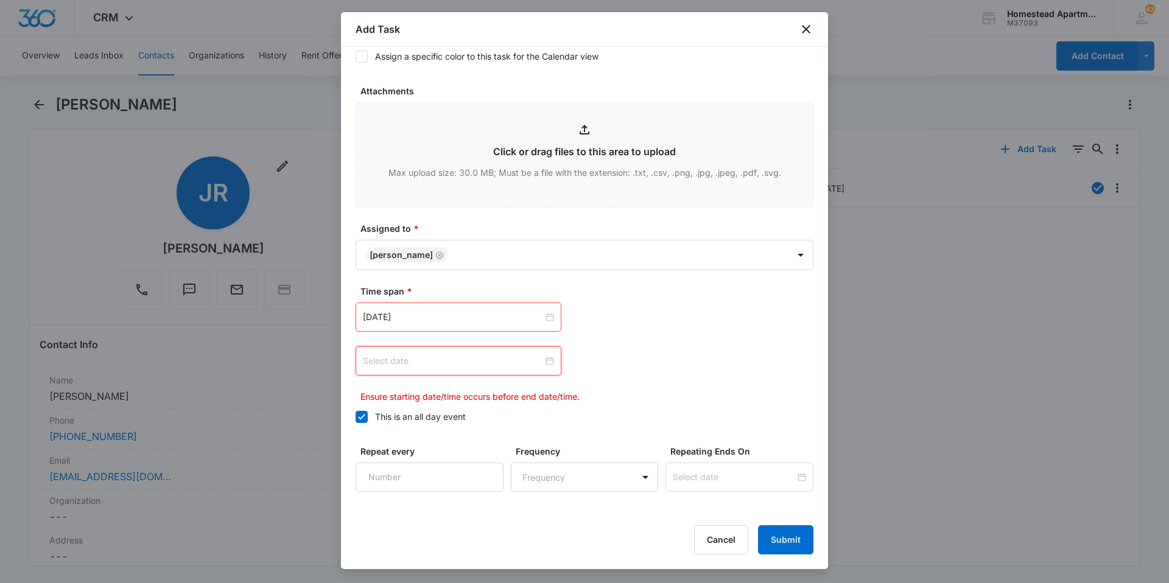
click at [449, 367] on input at bounding box center [453, 360] width 180 height 13
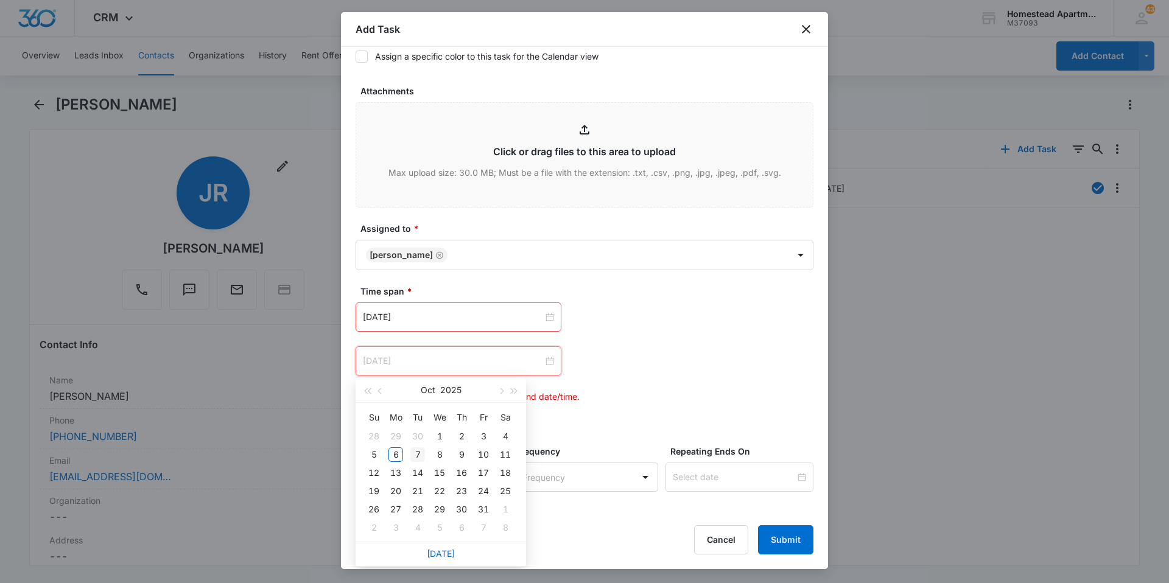
type input "[DATE]"
drag, startPoint x: 418, startPoint y: 451, endPoint x: 426, endPoint y: 451, distance: 7.9
click at [418, 451] on div "7" at bounding box center [417, 454] width 15 height 15
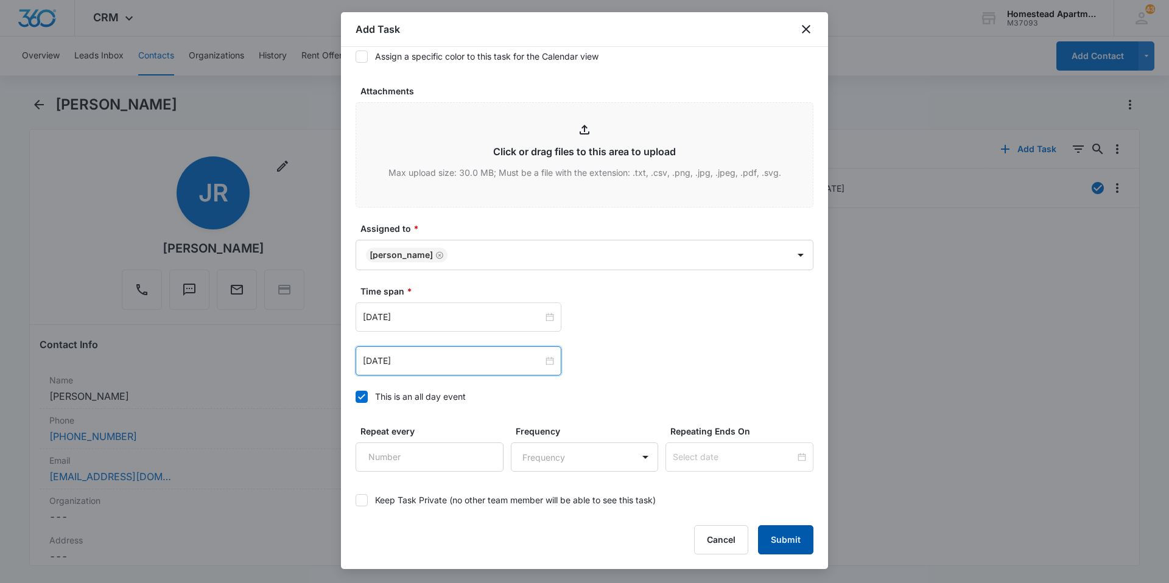
click at [806, 550] on button "Submit" at bounding box center [785, 539] width 55 height 29
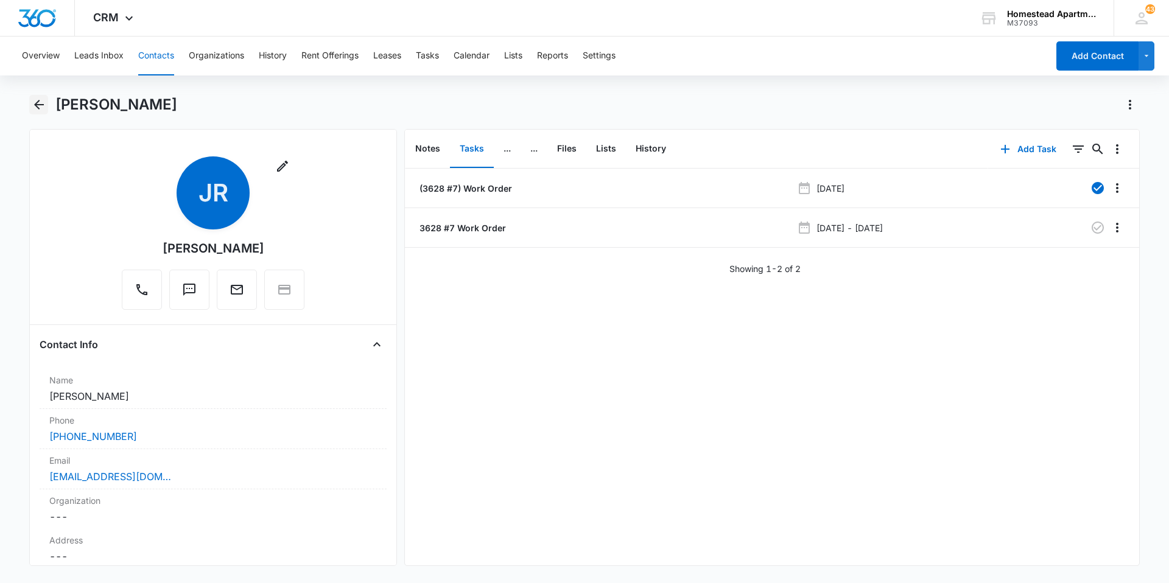
click at [40, 105] on icon "Back" at bounding box center [39, 105] width 10 height 10
